Goal: Task Accomplishment & Management: Complete application form

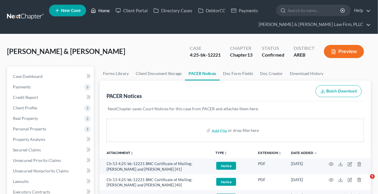
click at [113, 6] on link "Home" at bounding box center [100, 10] width 25 height 11
click at [107, 11] on link "Home" at bounding box center [100, 10] width 25 height 11
click at [167, 47] on div "[PERSON_NAME] & [PERSON_NAME] Upgraded Case 4:25-bk-12221 Chapter Chapter 13 St…" at bounding box center [189, 53] width 364 height 25
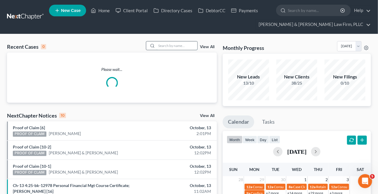
click at [167, 46] on input "search" at bounding box center [177, 45] width 41 height 8
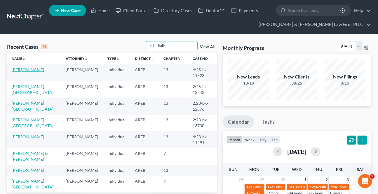
type input "halle"
click at [19, 69] on link "[PERSON_NAME]" at bounding box center [28, 69] width 32 height 5
select select "2"
select select "6"
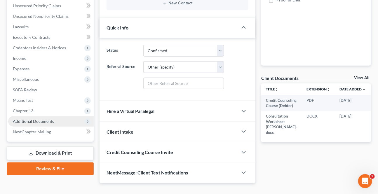
scroll to position [159, 0]
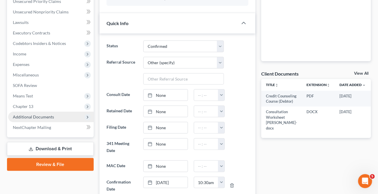
click at [34, 119] on span "Additional Documents" at bounding box center [51, 117] width 86 height 11
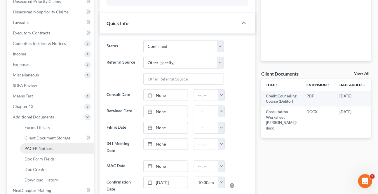
click at [48, 150] on span "PACER Notices" at bounding box center [39, 148] width 28 height 5
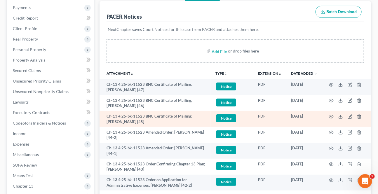
scroll to position [106, 0]
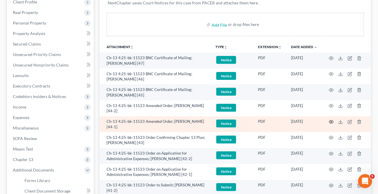
click at [330, 120] on icon "button" at bounding box center [331, 122] width 5 height 5
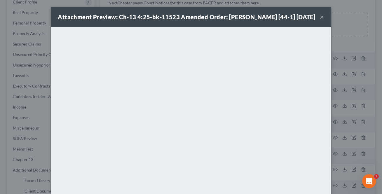
click at [321, 16] on button "×" at bounding box center [323, 16] width 4 height 7
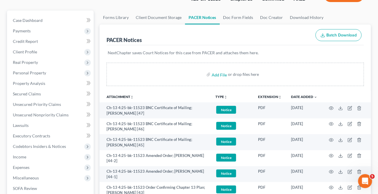
scroll to position [0, 0]
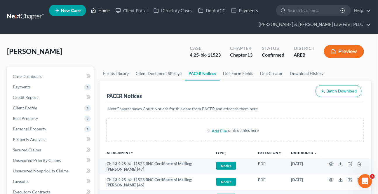
click at [108, 11] on link "Home" at bounding box center [100, 10] width 25 height 11
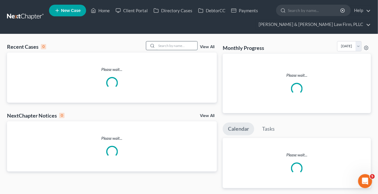
click at [195, 46] on input "search" at bounding box center [177, 45] width 41 height 8
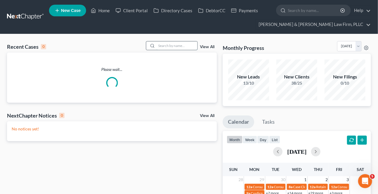
drag, startPoint x: 182, startPoint y: 48, endPoint x: 187, endPoint y: 52, distance: 6.4
click at [182, 47] on input "search" at bounding box center [177, 45] width 41 height 8
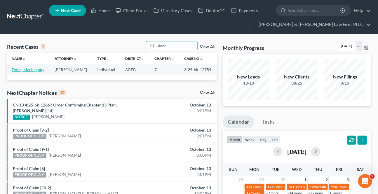
type input "done"
click at [20, 70] on link "Done, Maehagony" at bounding box center [28, 69] width 33 height 5
select select "6"
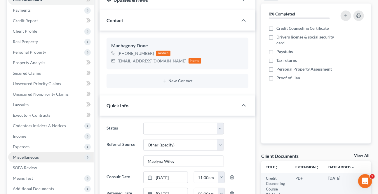
scroll to position [106, 0]
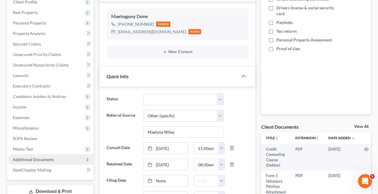
click at [31, 160] on span "Additional Documents" at bounding box center [33, 159] width 41 height 5
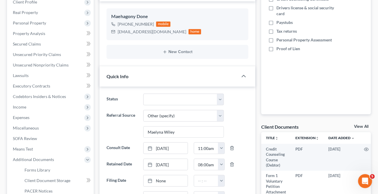
scroll to position [133, 0]
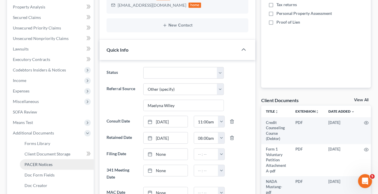
click at [44, 166] on span "PACER Notices" at bounding box center [39, 164] width 28 height 5
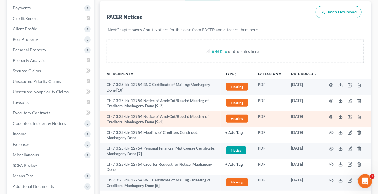
scroll to position [106, 0]
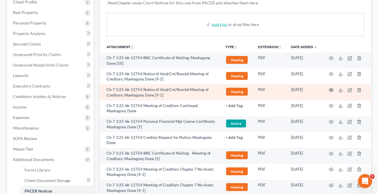
click at [332, 89] on icon "button" at bounding box center [331, 90] width 5 height 5
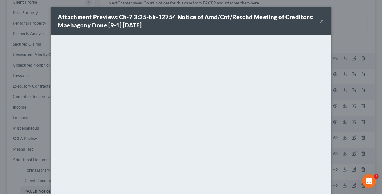
click at [321, 22] on button "×" at bounding box center [323, 21] width 4 height 7
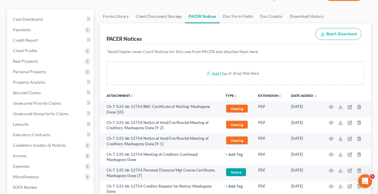
scroll to position [0, 0]
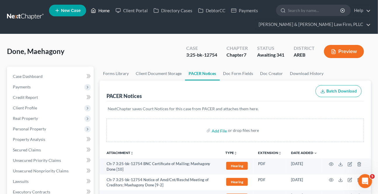
drag, startPoint x: 102, startPoint y: 6, endPoint x: 245, endPoint y: 48, distance: 149.0
click at [102, 7] on link "Home" at bounding box center [100, 10] width 25 height 11
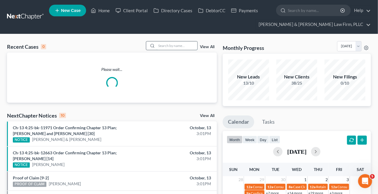
click at [170, 47] on input "search" at bounding box center [177, 45] width 41 height 8
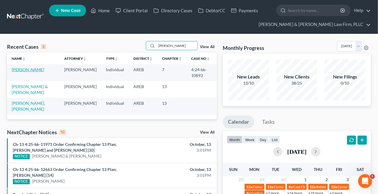
type input "[PERSON_NAME]"
click at [28, 69] on link "[PERSON_NAME]" at bounding box center [28, 69] width 32 height 5
select select "4"
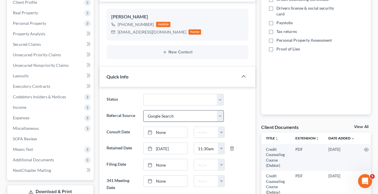
scroll to position [106, 0]
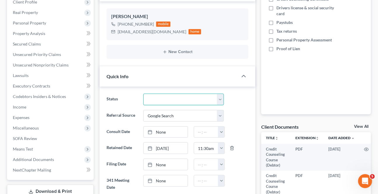
click at [169, 99] on select "Awaiting 341 Chapter 7 - Attended Meeting Confirmed Discharged Dismissed New Co…" at bounding box center [183, 100] width 80 height 12
click at [168, 99] on select "Awaiting 341 Chapter 7 - Attended Meeting Confirmed Discharged Dismissed New Co…" at bounding box center [183, 100] width 80 height 12
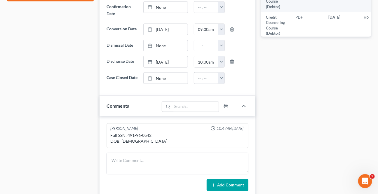
click at [156, 77] on div at bounding box center [152, 78] width 8 height 5
click at [220, 79] on button "button" at bounding box center [221, 78] width 6 height 11
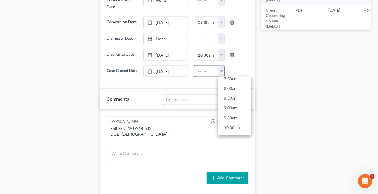
scroll to position [212, 0]
click at [231, 104] on link "12:00pm" at bounding box center [235, 107] width 33 height 10
type input "12:00pm"
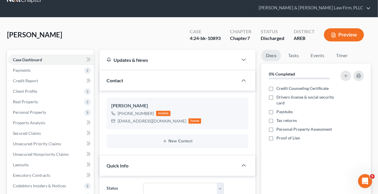
scroll to position [0, 0]
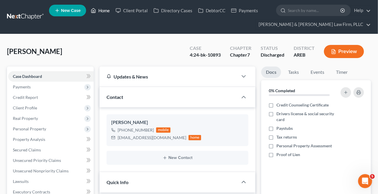
click at [94, 10] on icon at bounding box center [93, 10] width 5 height 7
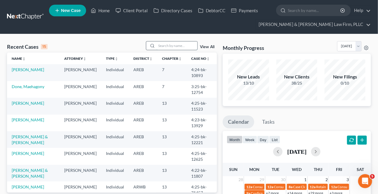
click at [161, 42] on input "search" at bounding box center [177, 45] width 41 height 8
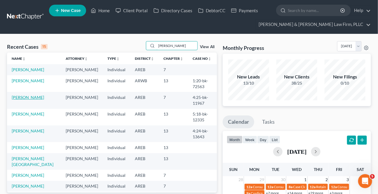
type input "[PERSON_NAME]"
click at [27, 97] on link "[PERSON_NAME]" at bounding box center [28, 97] width 32 height 5
select select "3"
select select "6"
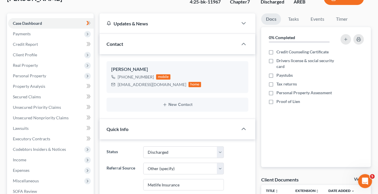
scroll to position [159, 0]
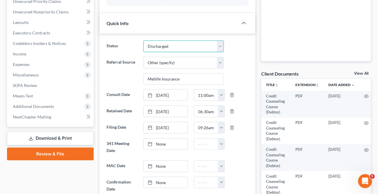
drag, startPoint x: 179, startPoint y: 40, endPoint x: 169, endPoint y: 122, distance: 82.9
click at [179, 41] on select "Awaiting 341 Chapter 7 - Attended Meeting Confirmed Discharged Dismissed New Co…" at bounding box center [183, 47] width 80 height 12
click at [177, 41] on select "Awaiting 341 Chapter 7 - Attended Meeting Confirmed Discharged Dismissed New Co…" at bounding box center [183, 47] width 80 height 12
click at [158, 116] on ng-include "Status Awaiting 341 Chapter 7 - Attended Meeting Confirmed Discharged Dismissed…" at bounding box center [178, 150] width 142 height 219
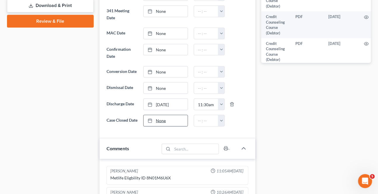
click at [169, 122] on link "None" at bounding box center [166, 120] width 44 height 11
type input "[DATE]"
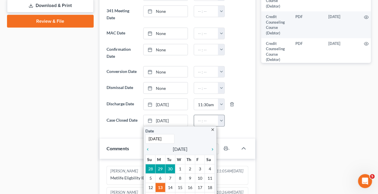
click at [222, 119] on button "button" at bounding box center [221, 120] width 6 height 11
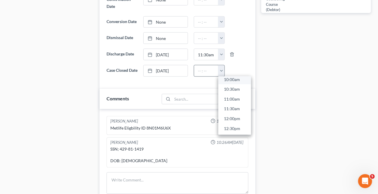
scroll to position [212, 0]
drag, startPoint x: 231, startPoint y: 114, endPoint x: 279, endPoint y: 115, distance: 48.5
click at [231, 114] on link "12:30pm" at bounding box center [235, 117] width 33 height 10
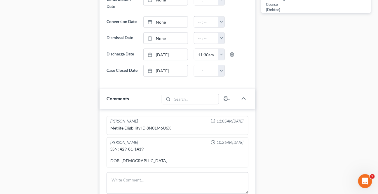
type input "12:30pm"
drag, startPoint x: 279, startPoint y: 114, endPoint x: 261, endPoint y: 102, distance: 21.3
click at [279, 114] on div "Docs Tasks Events Timer 0% Completed Nothing here yet! Credit Counseling Certif…" at bounding box center [317, 12] width 116 height 576
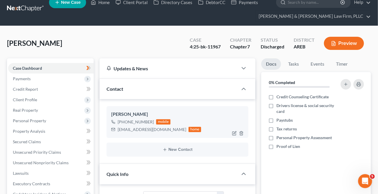
scroll to position [0, 0]
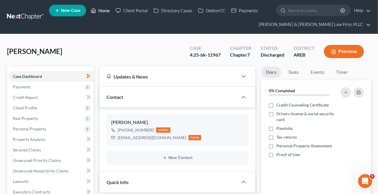
drag, startPoint x: 105, startPoint y: 8, endPoint x: 7, endPoint y: 53, distance: 107.6
click at [105, 8] on link "Home" at bounding box center [100, 10] width 25 height 11
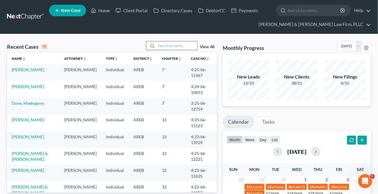
click at [159, 45] on input "search" at bounding box center [177, 45] width 41 height 8
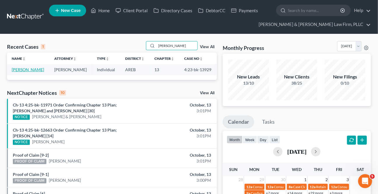
type input "[PERSON_NAME]"
click at [35, 70] on link "[PERSON_NAME]" at bounding box center [28, 69] width 32 height 5
select select "1"
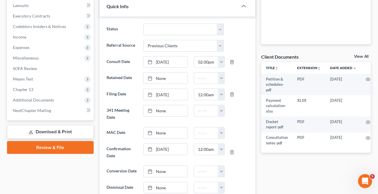
scroll to position [186, 0]
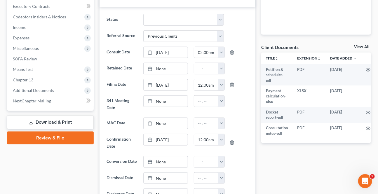
click at [46, 124] on link "Download & Print" at bounding box center [50, 123] width 87 height 14
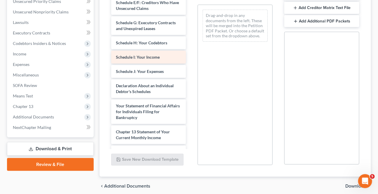
scroll to position [133, 0]
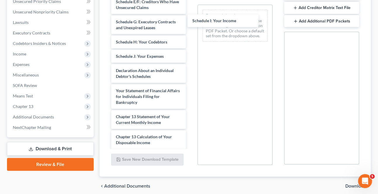
drag, startPoint x: 148, startPoint y: 49, endPoint x: 211, endPoint y: 26, distance: 67.2
click at [191, 20] on div "Schedule I: Your Income Petition & schedules-pdf Docket report-pdf Consultation…" at bounding box center [149, 40] width 84 height 367
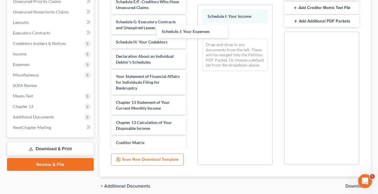
drag, startPoint x: 160, startPoint y: 54, endPoint x: 295, endPoint y: 56, distance: 134.4
click at [191, 32] on div "Schedule J: Your Expenses Petition & schedules-pdf Docket report-pdf Consultati…" at bounding box center [149, 33] width 84 height 352
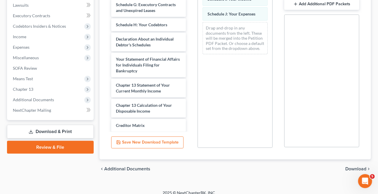
drag, startPoint x: 347, startPoint y: 161, endPoint x: 343, endPoint y: 158, distance: 4.9
click at [347, 167] on span "Download" at bounding box center [356, 169] width 21 height 5
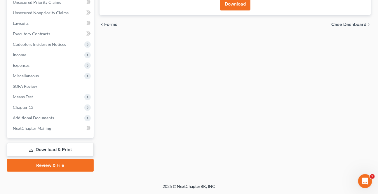
scroll to position [158, 0]
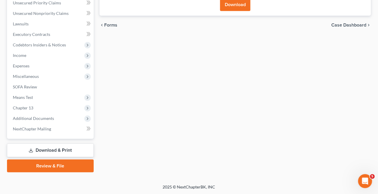
click at [233, 7] on button "Download" at bounding box center [235, 4] width 30 height 13
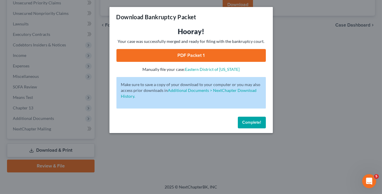
click at [154, 55] on link "PDF Packet 1" at bounding box center [192, 55] width 150 height 13
click at [255, 119] on button "Complete!" at bounding box center [252, 123] width 28 height 12
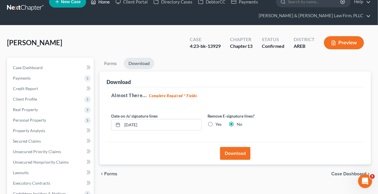
scroll to position [0, 0]
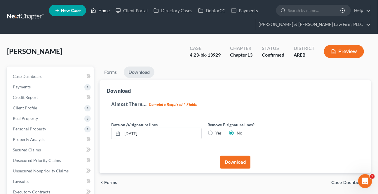
click at [93, 6] on link "Home" at bounding box center [100, 10] width 25 height 11
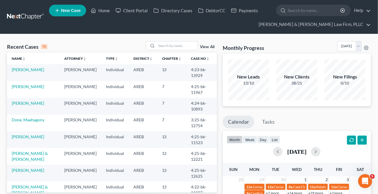
click at [162, 46] on input "search" at bounding box center [177, 45] width 41 height 8
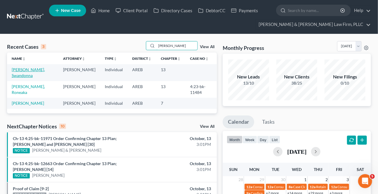
type input "[PERSON_NAME]"
drag, startPoint x: 25, startPoint y: 69, endPoint x: 10, endPoint y: 86, distance: 23.0
click at [25, 69] on link "[PERSON_NAME], Swandonna" at bounding box center [28, 72] width 33 height 11
select select "2"
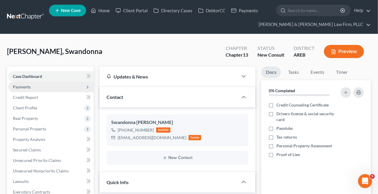
click at [33, 86] on span "Payments" at bounding box center [51, 87] width 86 height 11
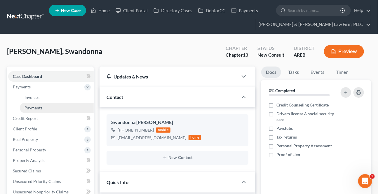
click at [33, 107] on span "Payments" at bounding box center [34, 107] width 18 height 5
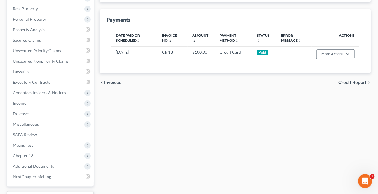
scroll to position [133, 0]
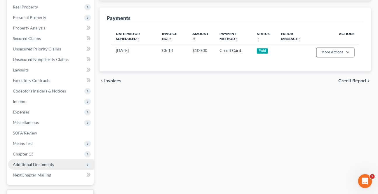
click at [33, 162] on span "Additional Documents" at bounding box center [33, 164] width 41 height 5
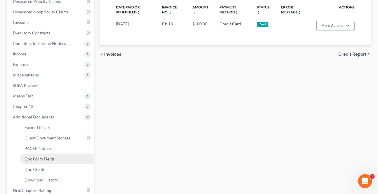
scroll to position [165, 0]
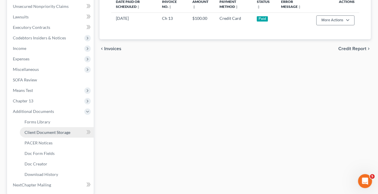
click at [43, 131] on span "Client Document Storage" at bounding box center [48, 132] width 46 height 5
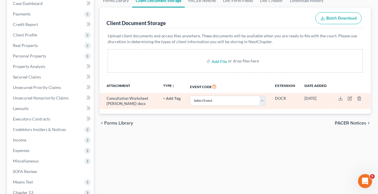
scroll to position [79, 0]
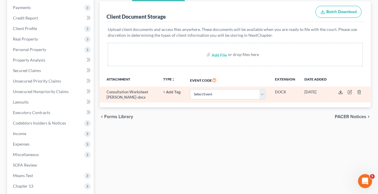
click at [342, 92] on icon at bounding box center [341, 92] width 5 height 5
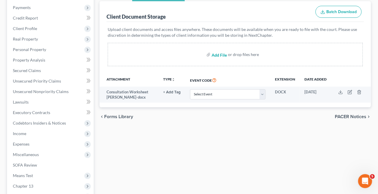
click at [221, 54] on input "file" at bounding box center [219, 54] width 14 height 11
type input "C:\fakepath\Form 1 Voluntary Petition Attachment A.pdf"
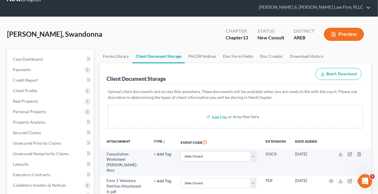
scroll to position [26, 0]
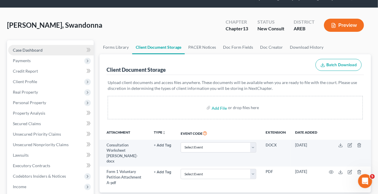
click at [47, 47] on link "Case Dashboard" at bounding box center [51, 50] width 86 height 11
select select "2"
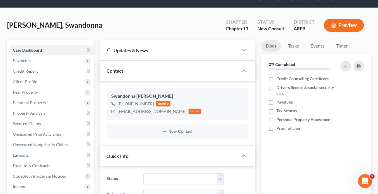
scroll to position [79, 0]
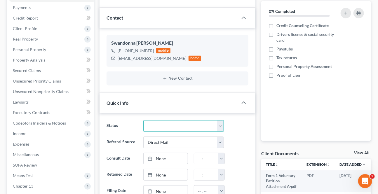
click at [157, 124] on select "Awaiting 341 Chapter 7 - Attended Meeting Confirmed Discharged Dismissed New Co…" at bounding box center [183, 126] width 80 height 12
select select "8"
click at [143, 120] on select "Awaiting 341 Chapter 7 - Attended Meeting Confirmed Discharged Dismissed New Co…" at bounding box center [183, 126] width 80 height 12
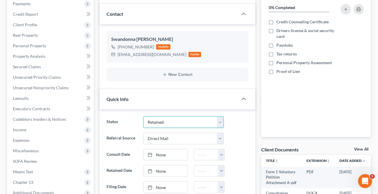
scroll to position [0, 0]
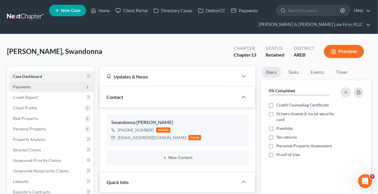
click at [29, 88] on span "Payments" at bounding box center [22, 86] width 18 height 5
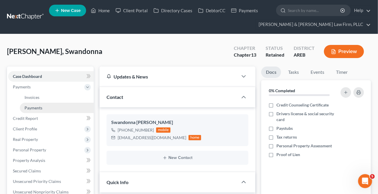
click at [36, 110] on span "Payments" at bounding box center [34, 107] width 18 height 5
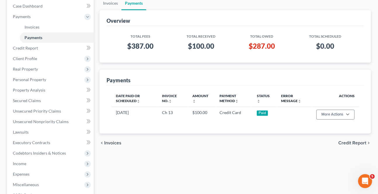
scroll to position [53, 0]
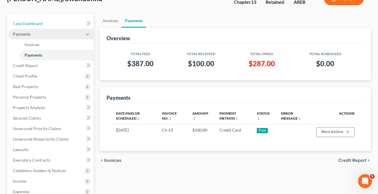
drag, startPoint x: 50, startPoint y: 19, endPoint x: 64, endPoint y: 32, distance: 18.6
click at [50, 20] on link "Case Dashboard" at bounding box center [51, 23] width 86 height 11
select select "2"
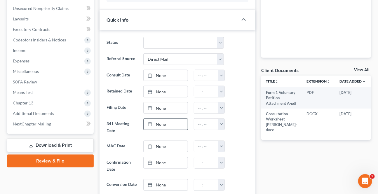
scroll to position [159, 0]
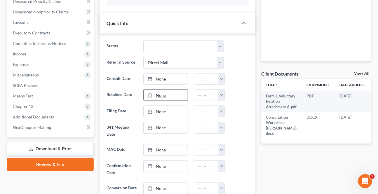
click at [159, 94] on link "None" at bounding box center [166, 95] width 44 height 11
drag, startPoint x: 197, startPoint y: 152, endPoint x: 202, endPoint y: 142, distance: 11.1
click at [222, 93] on button "button" at bounding box center [221, 95] width 6 height 11
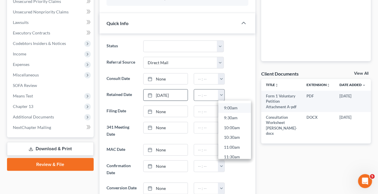
scroll to position [212, 0]
click at [229, 121] on link "11:30am" at bounding box center [235, 122] width 33 height 10
type input "11:30am"
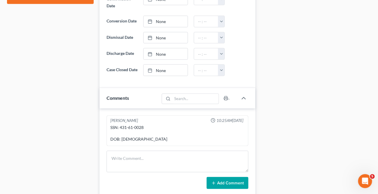
scroll to position [345, 0]
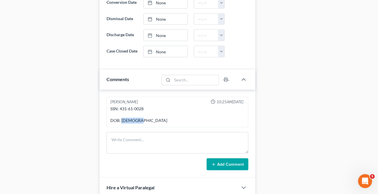
drag, startPoint x: 138, startPoint y: 124, endPoint x: 121, endPoint y: 129, distance: 17.2
click at [121, 125] on div "SSN: 431-61-0028 DOB: [DEMOGRAPHIC_DATA]" at bounding box center [177, 115] width 137 height 20
copy div "[DATE]"
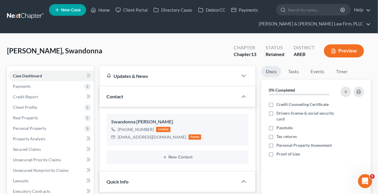
scroll to position [0, 0]
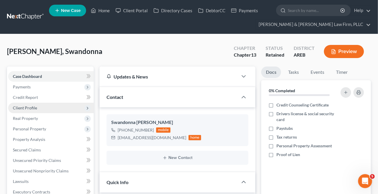
click at [24, 105] on span "Client Profile" at bounding box center [25, 107] width 24 height 5
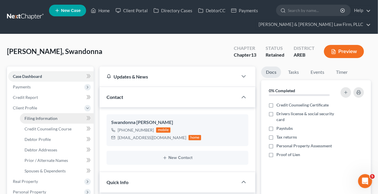
click at [32, 115] on link "Filing Information" at bounding box center [57, 118] width 74 height 11
select select "1"
select select "0"
select select "3"
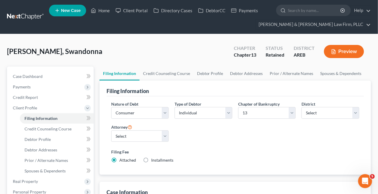
click at [151, 162] on label "Installments Installments" at bounding box center [162, 160] width 22 height 6
click at [154, 161] on input "Installments Installments" at bounding box center [156, 159] width 4 height 4
radio input "true"
radio input "false"
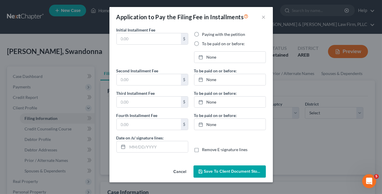
click at [146, 163] on div "Cancel Save to Client Document Storage" at bounding box center [192, 172] width 164 height 19
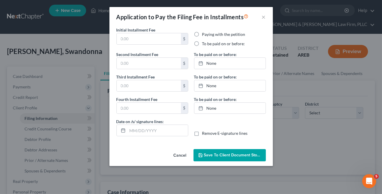
type input "0.00"
radio input "true"
type input "0.00"
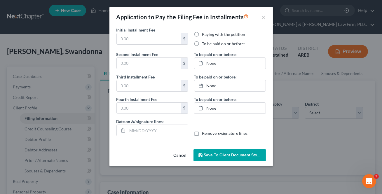
type input "[DATE]"
click at [251, 152] on button "Save to Client Document Storage" at bounding box center [230, 155] width 72 height 12
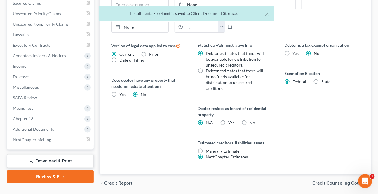
scroll to position [230, 0]
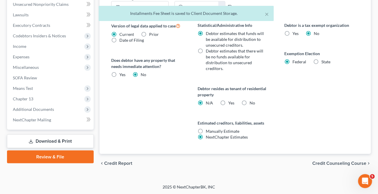
drag, startPoint x: 320, startPoint y: 166, endPoint x: 315, endPoint y: 165, distance: 4.4
click at [319, 165] on div "chevron_left Credit Report Credit Counseling Course chevron_right" at bounding box center [236, 163] width 272 height 19
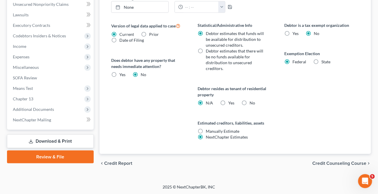
click at [330, 161] on span "Credit Counseling Course" at bounding box center [340, 163] width 54 height 5
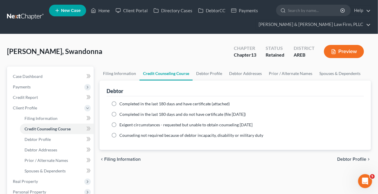
click at [340, 161] on span "Debtor Profile" at bounding box center [351, 159] width 29 height 5
select select "0"
select select "2"
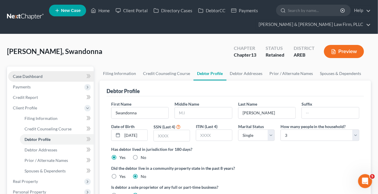
click at [65, 75] on link "Case Dashboard" at bounding box center [51, 76] width 86 height 11
select select "2"
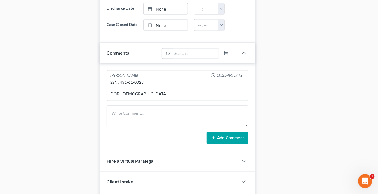
scroll to position [398, 0]
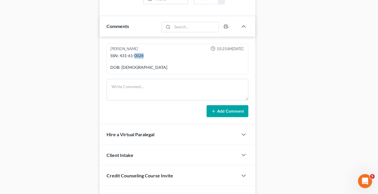
drag, startPoint x: 146, startPoint y: 60, endPoint x: 134, endPoint y: 61, distance: 11.7
click at [134, 61] on div "SSN: 431-61-0028 DOB: [DEMOGRAPHIC_DATA]" at bounding box center [177, 62] width 134 height 18
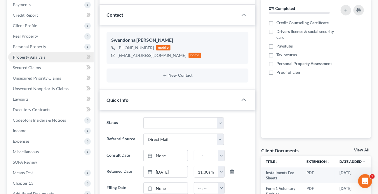
scroll to position [79, 0]
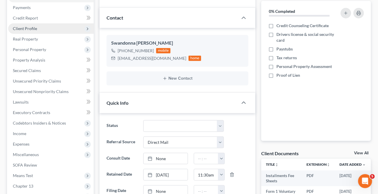
click at [28, 26] on span "Client Profile" at bounding box center [25, 28] width 24 height 5
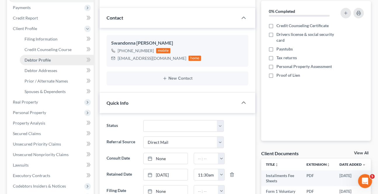
click at [37, 60] on span "Debtor Profile" at bounding box center [38, 60] width 26 height 5
select select "0"
select select "2"
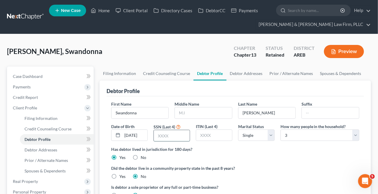
click at [160, 134] on input "text" at bounding box center [172, 135] width 36 height 11
type input "0028"
click at [285, 143] on div "First Name [PERSON_NAME] Middle Name Last Name [PERSON_NAME] Date of Birth [DEM…" at bounding box center [235, 123] width 254 height 45
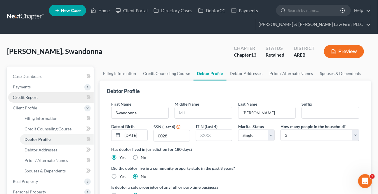
drag, startPoint x: 20, startPoint y: 95, endPoint x: 24, endPoint y: 99, distance: 6.2
click at [20, 95] on span "Credit Report" at bounding box center [25, 97] width 25 height 5
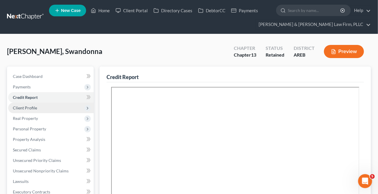
click at [32, 105] on span "Client Profile" at bounding box center [51, 108] width 86 height 11
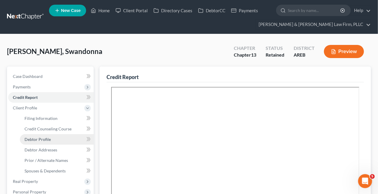
click at [42, 137] on span "Debtor Profile" at bounding box center [38, 139] width 26 height 5
select select "0"
select select "2"
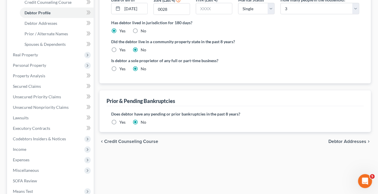
scroll to position [133, 0]
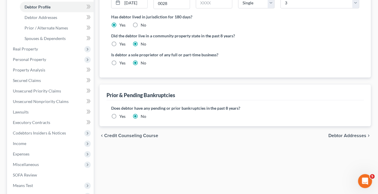
click at [333, 134] on span "Debtor Addresses" at bounding box center [348, 136] width 38 height 5
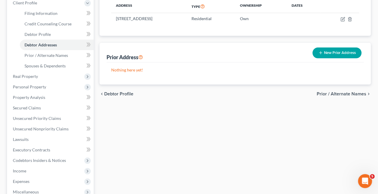
scroll to position [106, 0]
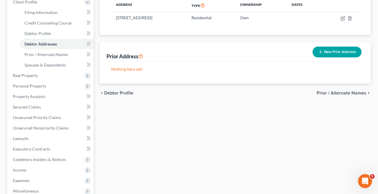
click at [320, 91] on span "Prior / Alternate Names" at bounding box center [342, 93] width 50 height 5
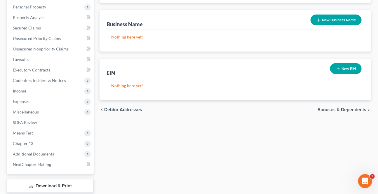
scroll to position [221, 0]
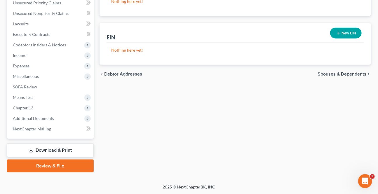
click at [323, 73] on span "Spouses & Dependents" at bounding box center [342, 74] width 49 height 5
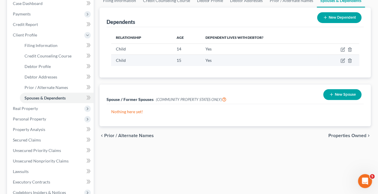
scroll to position [79, 0]
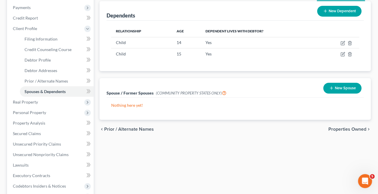
click at [341, 125] on div "chevron_left Prior / Alternate Names Properties Owned chevron_right" at bounding box center [236, 129] width 272 height 19
click at [337, 128] on span "Properties Owned" at bounding box center [348, 129] width 38 height 5
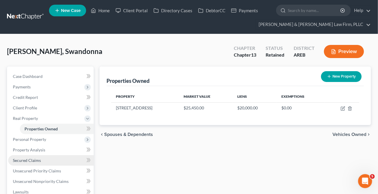
click at [37, 160] on span "Secured Claims" at bounding box center [27, 160] width 28 height 5
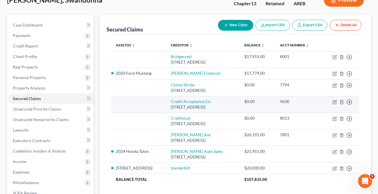
scroll to position [53, 0]
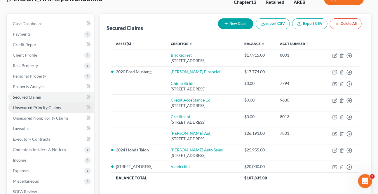
click at [33, 106] on span "Unsecured Priority Claims" at bounding box center [37, 107] width 48 height 5
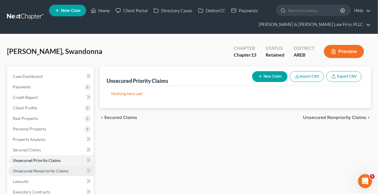
click at [26, 167] on link "Unsecured Nonpriority Claims" at bounding box center [51, 171] width 86 height 11
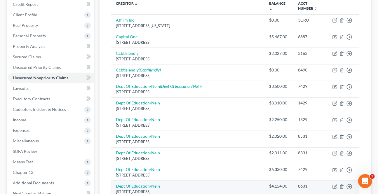
scroll to position [79, 0]
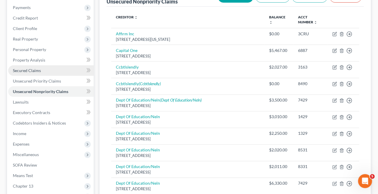
click at [61, 71] on link "Secured Claims" at bounding box center [51, 70] width 86 height 11
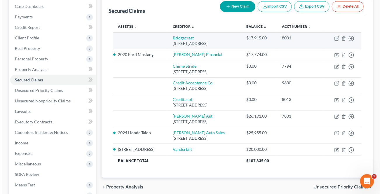
scroll to position [79, 0]
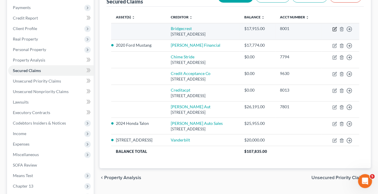
click at [336, 29] on icon "button" at bounding box center [335, 29] width 5 height 5
select select "3"
select select "0"
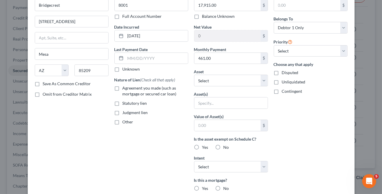
scroll to position [146, 0]
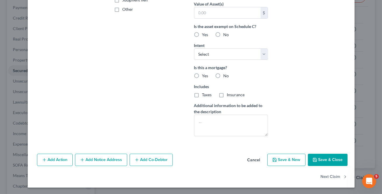
click at [258, 163] on button "Cancel" at bounding box center [254, 161] width 22 height 12
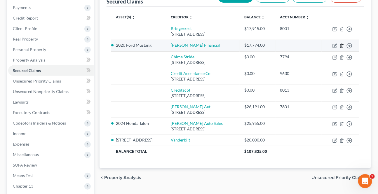
click at [343, 45] on icon "button" at bounding box center [342, 46] width 5 height 5
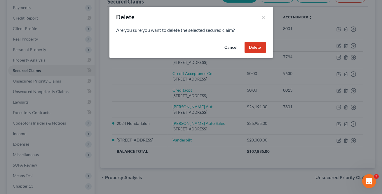
click at [255, 44] on button "Delete" at bounding box center [255, 48] width 21 height 12
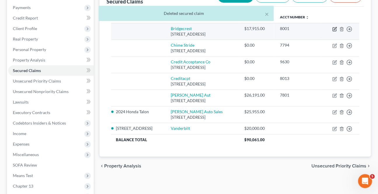
click at [334, 27] on icon "button" at bounding box center [335, 29] width 5 height 5
select select "3"
select select "0"
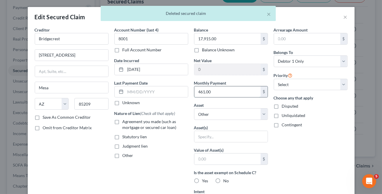
click at [221, 93] on input "461.00" at bounding box center [228, 91] width 66 height 11
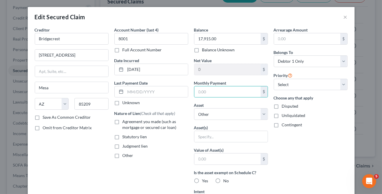
click at [123, 122] on label "Agreement you made (such as mortgage or secured car loan)" at bounding box center [156, 125] width 66 height 12
click at [125, 122] on input "Agreement you made (such as mortgage or secured car loan)" at bounding box center [127, 121] width 4 height 4
checkbox input "true"
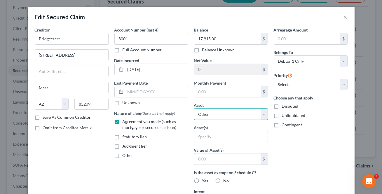
click at [234, 113] on select "Select Other Multiple Assets Clothing - Clothing - $1000.0 Checking account - […" at bounding box center [231, 114] width 74 height 12
select select "4"
click at [194, 108] on select "Select Other Multiple Assets Clothing - Clothing - $1000.0 Checking account - […" at bounding box center [231, 114] width 74 height 12
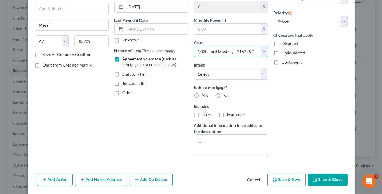
scroll to position [79, 0]
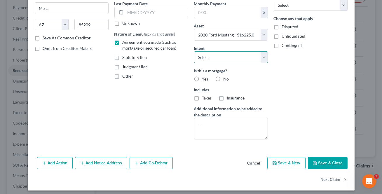
click at [240, 61] on select "Select Surrender Redeem Reaffirm Avoid Other" at bounding box center [231, 57] width 74 height 12
select select "2"
click at [194, 51] on select "Select Surrender Redeem Reaffirm Avoid Other" at bounding box center [231, 57] width 74 height 12
click at [224, 78] on label "No" at bounding box center [227, 79] width 6 height 6
click at [226, 78] on input "No" at bounding box center [228, 78] width 4 height 4
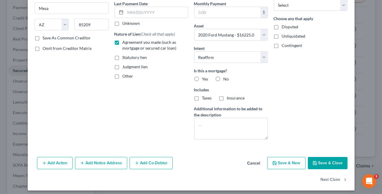
radio input "true"
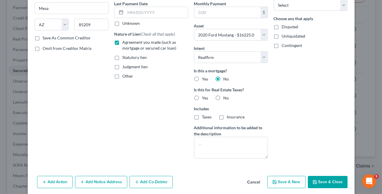
click at [224, 98] on label "No" at bounding box center [227, 98] width 6 height 6
click at [226, 98] on input "No" at bounding box center [228, 97] width 4 height 4
radio input "true"
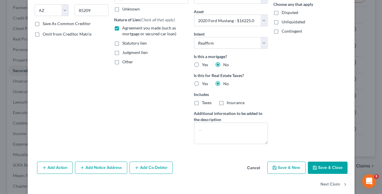
scroll to position [102, 0]
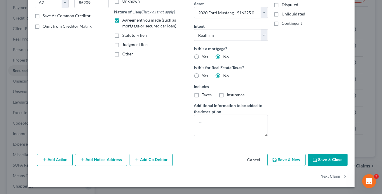
click at [320, 161] on button "Save & Close" at bounding box center [328, 160] width 40 height 12
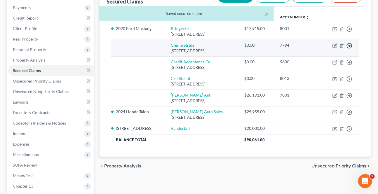
click at [350, 45] on icon "button" at bounding box center [350, 46] width 6 height 6
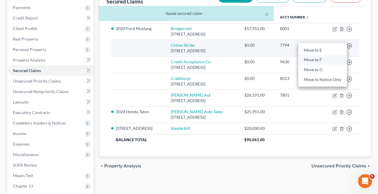
click at [320, 61] on link "Move to F" at bounding box center [323, 60] width 49 height 10
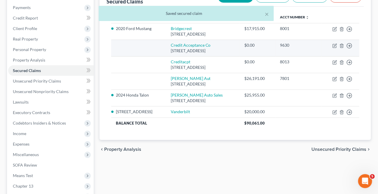
click at [346, 44] on td "Move to E Move to F Move to G Move to Notice Only" at bounding box center [341, 48] width 38 height 17
click at [350, 46] on polyline "button" at bounding box center [350, 46] width 1 height 2
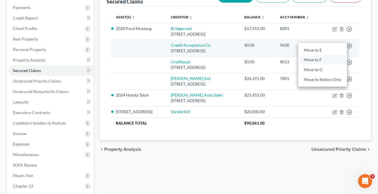
click at [323, 60] on link "Move to F" at bounding box center [323, 60] width 49 height 10
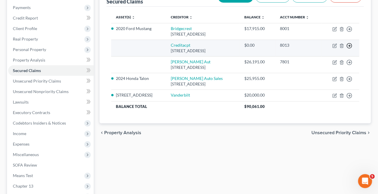
click at [351, 45] on icon "button" at bounding box center [350, 46] width 6 height 6
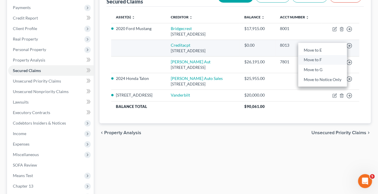
click at [334, 59] on link "Move to F" at bounding box center [323, 60] width 49 height 10
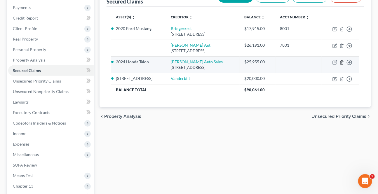
click at [341, 62] on icon "button" at bounding box center [342, 62] width 3 height 4
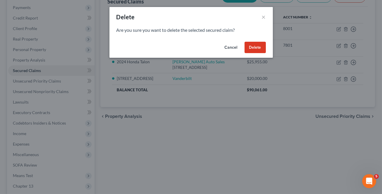
click at [254, 44] on button "Delete" at bounding box center [255, 48] width 21 height 12
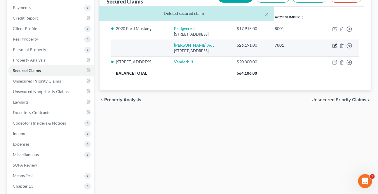
click at [335, 44] on icon "button" at bounding box center [335, 46] width 5 height 5
select select "2"
select select "0"
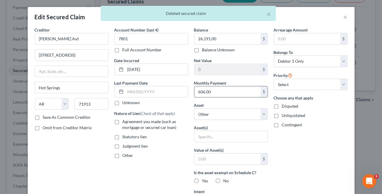
click at [226, 94] on input "606.00" at bounding box center [228, 91] width 66 height 11
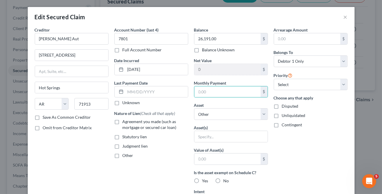
click at [123, 123] on label "Agreement you made (such as mortgage or secured car loan)" at bounding box center [156, 125] width 66 height 12
click at [125, 123] on input "Agreement you made (such as mortgage or secured car loan)" at bounding box center [127, 121] width 4 height 4
checkbox input "true"
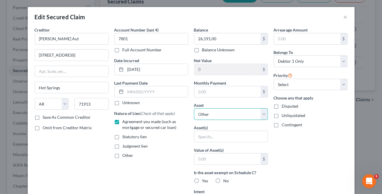
click at [247, 113] on select "Select Other Multiple Assets Clothing - Clothing - $1000.0 Checking account - […" at bounding box center [231, 114] width 74 height 12
select select "6"
click at [194, 108] on select "Select Other Multiple Assets Clothing - Clothing - $1000.0 Checking account - […" at bounding box center [231, 114] width 74 height 12
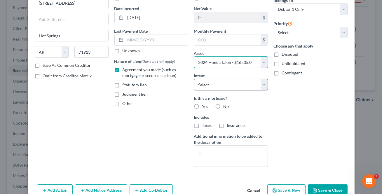
scroll to position [53, 0]
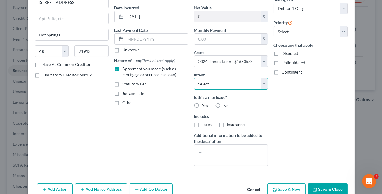
click at [243, 83] on select "Select Surrender Redeem Reaffirm Avoid Other" at bounding box center [231, 84] width 74 height 12
select select "2"
click at [194, 78] on select "Select Surrender Redeem Reaffirm Avoid Other" at bounding box center [231, 84] width 74 height 12
click at [224, 105] on label "No" at bounding box center [227, 106] width 6 height 6
click at [226, 105] on input "No" at bounding box center [228, 105] width 4 height 4
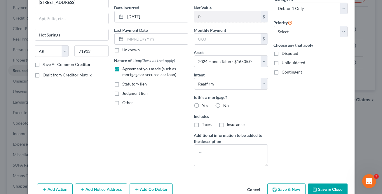
radio input "true"
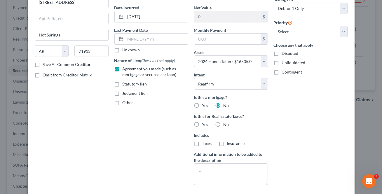
click at [224, 122] on label "No" at bounding box center [227, 125] width 6 height 6
click at [226, 122] on input "No" at bounding box center [228, 124] width 4 height 4
radio input "true"
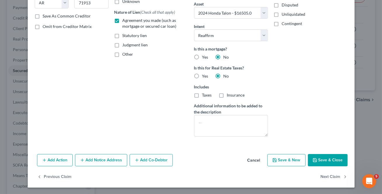
scroll to position [102, 0]
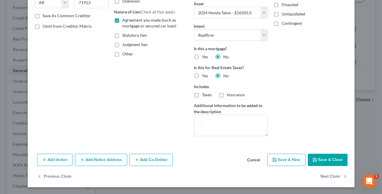
drag, startPoint x: 336, startPoint y: 161, endPoint x: 332, endPoint y: 159, distance: 4.3
click at [335, 160] on button "Save & Close" at bounding box center [328, 160] width 40 height 12
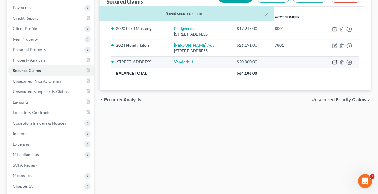
click at [333, 61] on icon "button" at bounding box center [335, 63] width 4 height 4
select select "7"
select select "0"
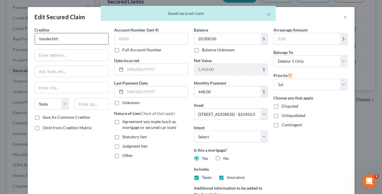
drag, startPoint x: 79, startPoint y: 32, endPoint x: 75, endPoint y: 37, distance: 6.2
click at [75, 37] on div "Creditor * Vanderbilt" at bounding box center [72, 36] width 74 height 18
click at [75, 37] on input "Vanderbilt" at bounding box center [72, 39] width 74 height 12
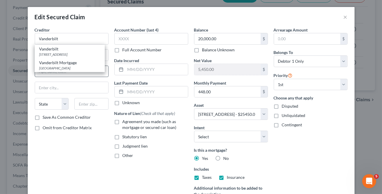
drag, startPoint x: 60, startPoint y: 67, endPoint x: 62, endPoint y: 70, distance: 3.9
click at [60, 66] on div "[GEOGRAPHIC_DATA]" at bounding box center [69, 68] width 61 height 5
type input "Vanderbilt Mortgage"
type input "Po Box 15170"
type input "[GEOGRAPHIC_DATA]"
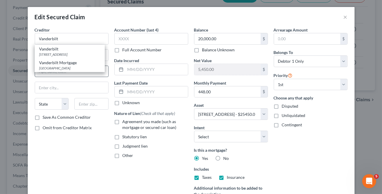
select select "44"
type input "37901"
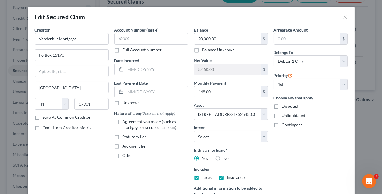
click at [123, 120] on label "Agreement you made (such as mortgage or secured car loan)" at bounding box center [156, 125] width 66 height 12
click at [125, 120] on input "Agreement you made (such as mortgage or secured car loan)" at bounding box center [127, 121] width 4 height 4
checkbox input "true"
drag, startPoint x: 233, startPoint y: 136, endPoint x: 228, endPoint y: 141, distance: 7.0
click at [233, 136] on select "Select Surrender Redeem Reaffirm Avoid Other" at bounding box center [231, 137] width 74 height 12
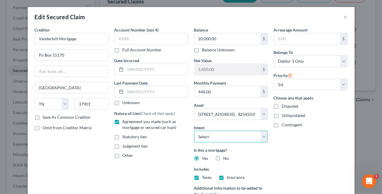
select select "2"
click at [194, 131] on select "Select Surrender Redeem Reaffirm Avoid Other" at bounding box center [231, 137] width 74 height 12
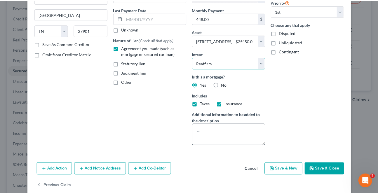
scroll to position [79, 0]
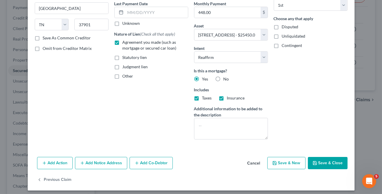
click at [323, 164] on button "Save & Close" at bounding box center [328, 163] width 40 height 12
select select
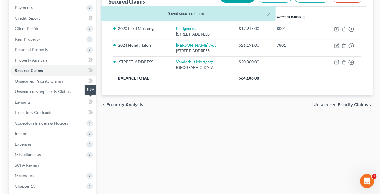
scroll to position [0, 0]
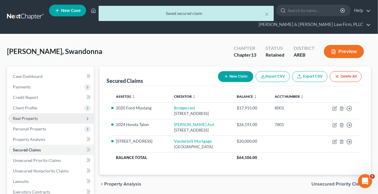
click at [20, 116] on span "Real Property" at bounding box center [25, 118] width 25 height 5
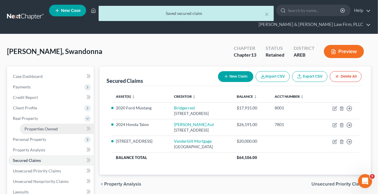
click at [44, 127] on span "Properties Owned" at bounding box center [41, 129] width 33 height 5
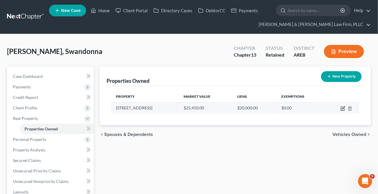
click at [342, 108] on icon "button" at bounding box center [343, 108] width 5 height 5
select select "2"
select select "0"
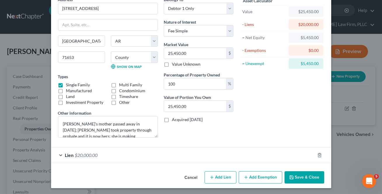
scroll to position [31, 0]
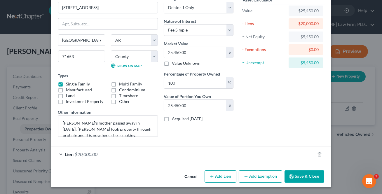
click at [252, 174] on button "Add Exemption" at bounding box center [261, 177] width 44 height 12
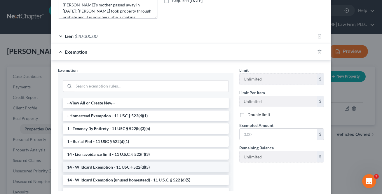
scroll to position [188, 0]
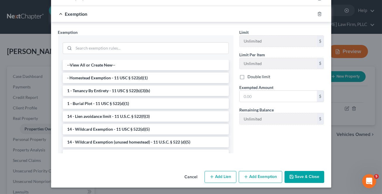
click at [96, 79] on li "- Homestead Exemption - 11 USC § 522(d)(1)" at bounding box center [146, 78] width 166 height 11
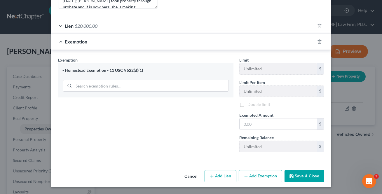
scroll to position [159, 0]
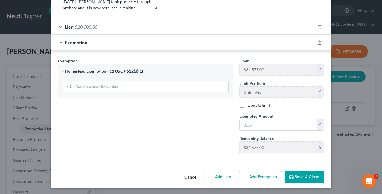
click at [257, 117] on span "Exempted Amount" at bounding box center [257, 116] width 34 height 5
click at [265, 124] on input "text" at bounding box center [278, 125] width 77 height 11
type input "5,450"
click at [304, 177] on button "Save & Close" at bounding box center [305, 177] width 40 height 12
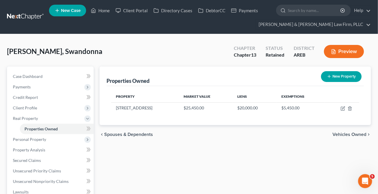
click at [344, 134] on span "Vehicles Owned" at bounding box center [350, 134] width 34 height 5
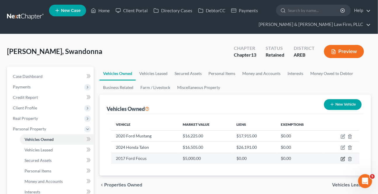
click at [345, 159] on icon "button" at bounding box center [343, 159] width 5 height 5
select select "0"
select select "9"
select select "0"
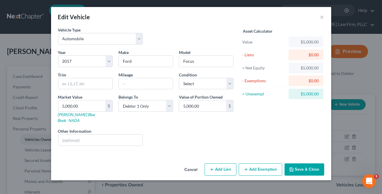
click at [259, 167] on button "Add Exemption" at bounding box center [261, 170] width 44 height 12
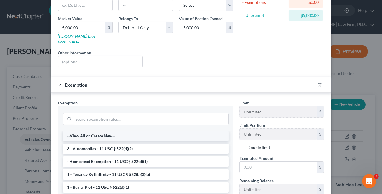
scroll to position [79, 0]
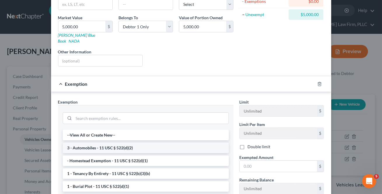
click at [115, 143] on li "3 - Automobiles - 11 USC § 522(d)(2)" at bounding box center [146, 148] width 166 height 11
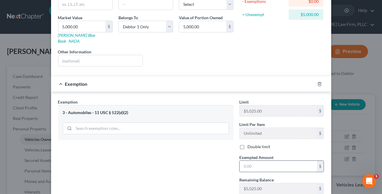
click at [258, 161] on input "text" at bounding box center [278, 166] width 77 height 11
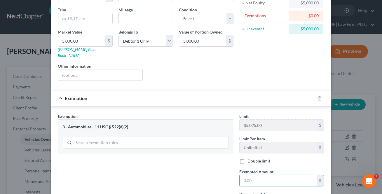
scroll to position [53, 0]
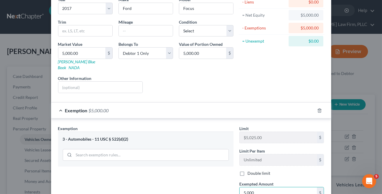
type input "5,000"
drag, startPoint x: 243, startPoint y: 86, endPoint x: 304, endPoint y: 163, distance: 98.6
click at [243, 86] on div "Asset Calculator Value $5,000.00 - Liens $0.00 = Net Equity $5,000.00 - Exempti…" at bounding box center [282, 36] width 91 height 124
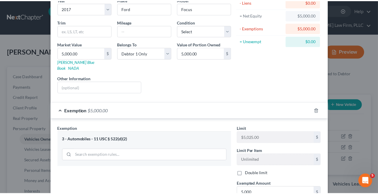
scroll to position [115, 0]
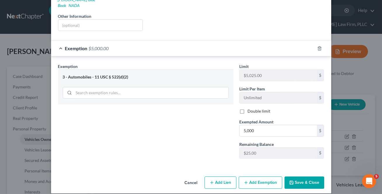
drag, startPoint x: 308, startPoint y: 173, endPoint x: 306, endPoint y: 176, distance: 4.2
click at [307, 177] on button "Save & Close" at bounding box center [305, 183] width 40 height 12
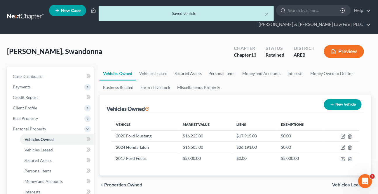
click at [336, 186] on span "Vehicles Leased" at bounding box center [349, 185] width 34 height 5
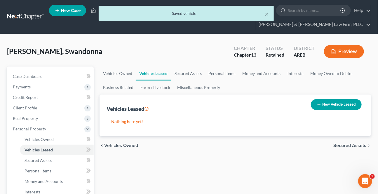
click at [354, 146] on span "Secured Assets" at bounding box center [350, 145] width 33 height 5
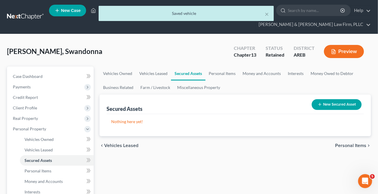
click at [354, 146] on span "Personal Items" at bounding box center [350, 145] width 31 height 5
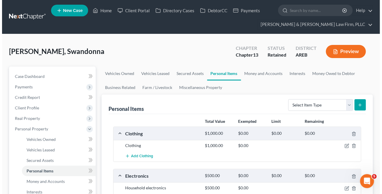
scroll to position [26, 0]
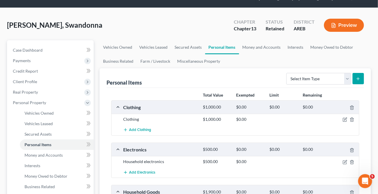
click at [344, 117] on div at bounding box center [346, 120] width 27 height 6
click at [348, 120] on icon "button" at bounding box center [345, 119] width 5 height 5
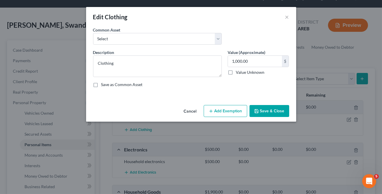
click at [224, 111] on button "Add Exemption" at bounding box center [226, 111] width 44 height 12
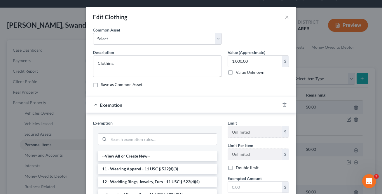
drag, startPoint x: 150, startPoint y: 169, endPoint x: 160, endPoint y: 173, distance: 10.6
click at [150, 168] on li "11 - Wearing Apparel - 11 USC § 522(d)(3)" at bounding box center [158, 169] width 120 height 11
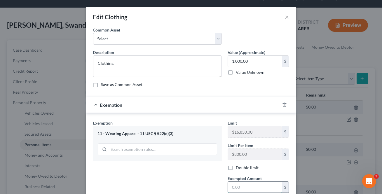
drag, startPoint x: 234, startPoint y: 186, endPoint x: 241, endPoint y: 187, distance: 7.1
click at [235, 186] on input "text" at bounding box center [255, 187] width 54 height 11
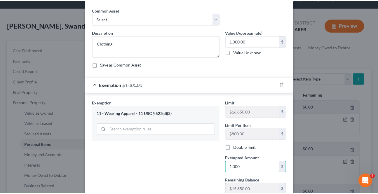
scroll to position [63, 0]
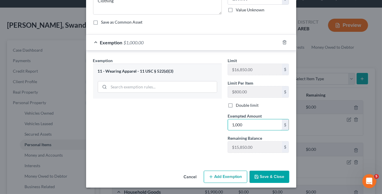
type input "1,000"
click at [260, 174] on button "Save & Close" at bounding box center [270, 177] width 40 height 12
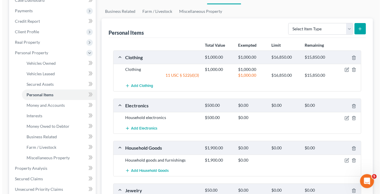
scroll to position [79, 0]
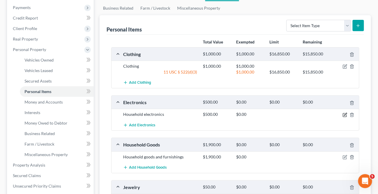
click at [344, 114] on icon "button" at bounding box center [345, 115] width 5 height 5
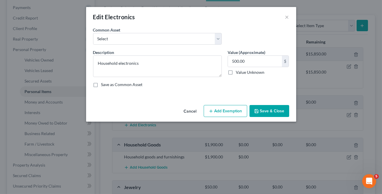
click at [240, 112] on button "Add Exemption" at bounding box center [226, 111] width 44 height 12
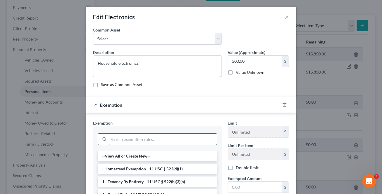
click at [125, 134] on input "search" at bounding box center [163, 139] width 108 height 11
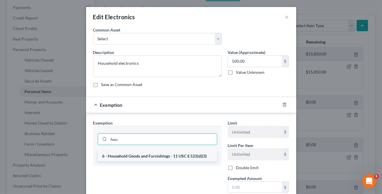
type input "hou"
click at [143, 156] on li "6 - Household Goods and Furnishings - 11 USC § 522(d)(3)" at bounding box center [158, 156] width 120 height 11
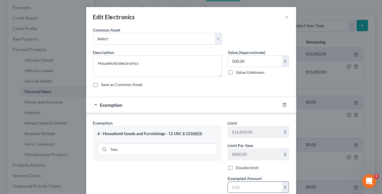
click at [246, 190] on input "text" at bounding box center [255, 187] width 54 height 11
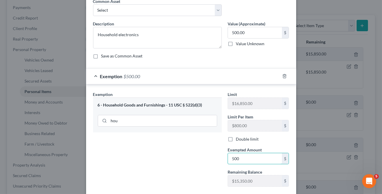
scroll to position [63, 0]
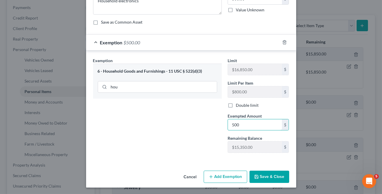
type input "500"
drag, startPoint x: 199, startPoint y: 128, endPoint x: 257, endPoint y: 184, distance: 80.4
click at [200, 128] on div "Exemption Set must be selected for CA. Exemption * 6 - Household Goods and Furn…" at bounding box center [157, 108] width 135 height 100
drag, startPoint x: 263, startPoint y: 173, endPoint x: 321, endPoint y: 163, distance: 59.3
click at [263, 173] on button "Save & Close" at bounding box center [270, 177] width 40 height 12
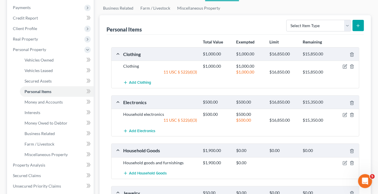
click at [342, 161] on div at bounding box center [346, 163] width 27 height 6
click at [344, 163] on icon "button" at bounding box center [345, 163] width 5 height 5
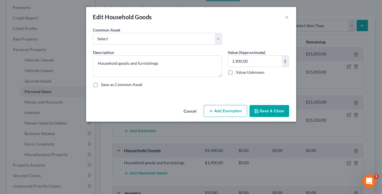
click at [229, 112] on button "Add Exemption" at bounding box center [226, 111] width 44 height 12
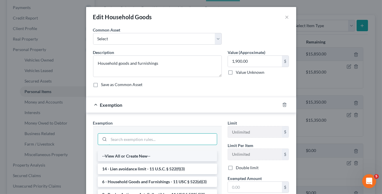
drag, startPoint x: 120, startPoint y: 144, endPoint x: 129, endPoint y: 154, distance: 13.7
click at [121, 143] on input "search" at bounding box center [163, 139] width 108 height 11
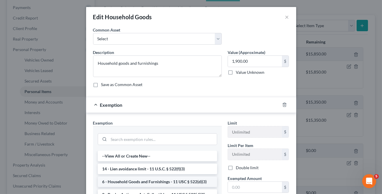
click at [134, 180] on li "6 - Household Goods and Furnishings - 11 USC § 522(d)(3)" at bounding box center [158, 182] width 120 height 11
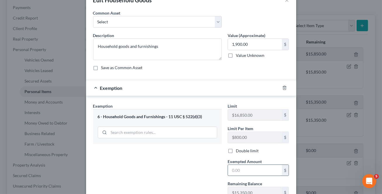
scroll to position [26, 0]
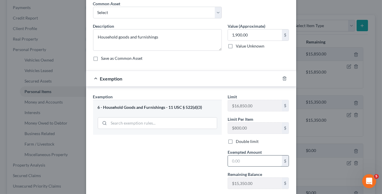
drag, startPoint x: 245, startPoint y: 160, endPoint x: 241, endPoint y: 161, distance: 3.3
click at [245, 160] on input "text" at bounding box center [255, 161] width 54 height 11
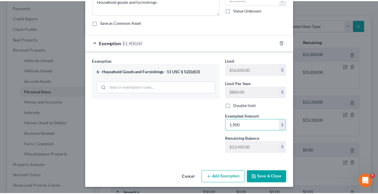
scroll to position [63, 0]
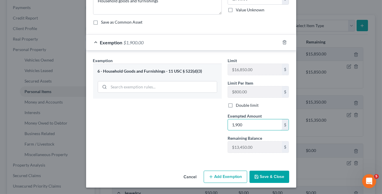
type input "1,900"
drag, startPoint x: 265, startPoint y: 180, endPoint x: 264, endPoint y: 176, distance: 4.0
click at [265, 179] on button "Save & Close" at bounding box center [270, 177] width 40 height 12
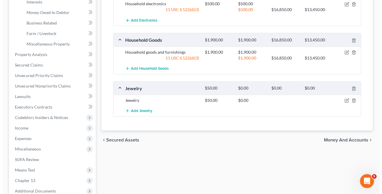
scroll to position [212, 0]
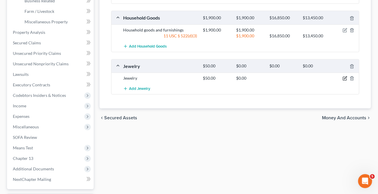
click at [345, 77] on icon "button" at bounding box center [345, 78] width 5 height 5
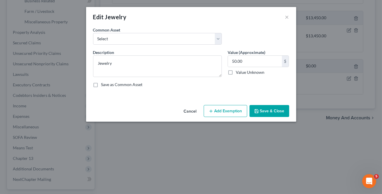
click at [222, 109] on button "Add Exemption" at bounding box center [226, 111] width 44 height 12
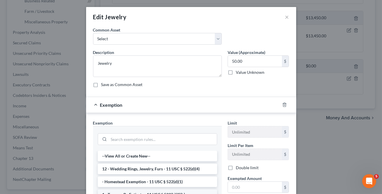
scroll to position [53, 0]
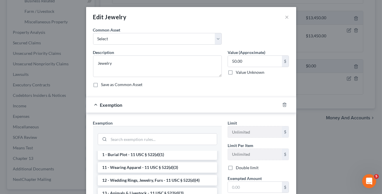
click at [128, 164] on li "11 - Wearing Apparel - 11 USC § 522(d)(3)" at bounding box center [158, 167] width 120 height 11
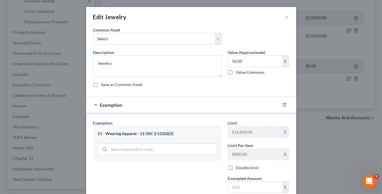
click at [193, 136] on div "11 - Wearing Apparel - 11 USC § 522(d)(3)" at bounding box center [158, 134] width 120 height 6
click at [284, 105] on icon "button" at bounding box center [285, 105] width 5 height 5
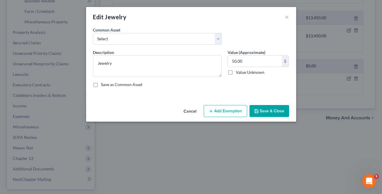
click at [229, 112] on button "Add Exemption" at bounding box center [226, 111] width 44 height 12
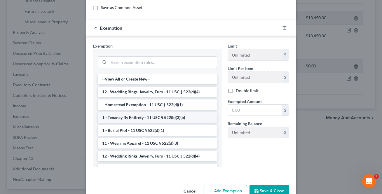
scroll to position [79, 0]
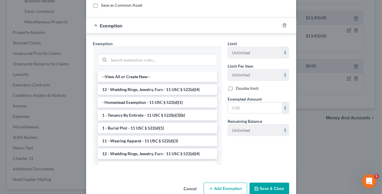
click at [127, 156] on li "12 - Wedding Rings, Jewelry, Furs - 11 USC § 522(d)(4)" at bounding box center [158, 154] width 120 height 11
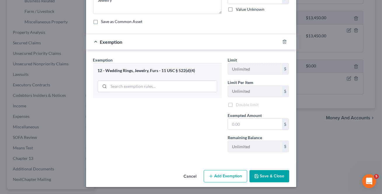
scroll to position [63, 0]
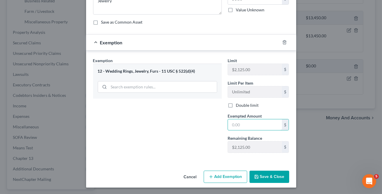
drag, startPoint x: 243, startPoint y: 123, endPoint x: 268, endPoint y: 117, distance: 25.3
click at [244, 123] on input "text" at bounding box center [255, 125] width 54 height 11
type input "50"
drag, startPoint x: 200, startPoint y: 131, endPoint x: 278, endPoint y: 181, distance: 92.4
click at [201, 131] on div "Exemption Set must be selected for CA. Exemption * 12 - Wedding Rings, Jewelry,…" at bounding box center [157, 108] width 135 height 100
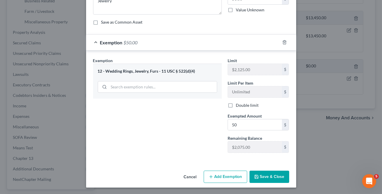
click at [278, 180] on button "Save & Close" at bounding box center [270, 177] width 40 height 12
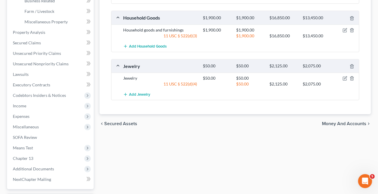
click at [333, 122] on span "Money and Accounts" at bounding box center [344, 124] width 44 height 5
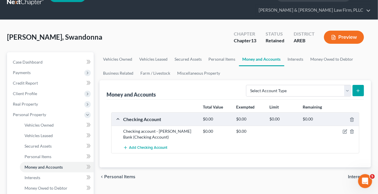
scroll to position [26, 0]
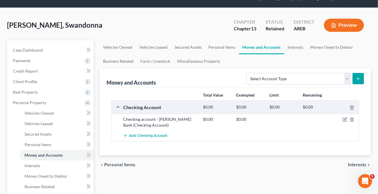
click at [356, 163] on span "Interests" at bounding box center [357, 165] width 18 height 5
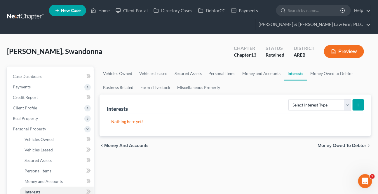
click at [340, 143] on span "Money Owed to Debtor" at bounding box center [342, 145] width 49 height 5
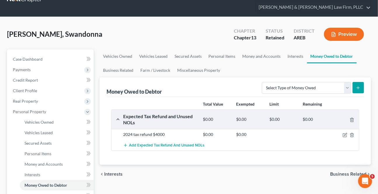
scroll to position [26, 0]
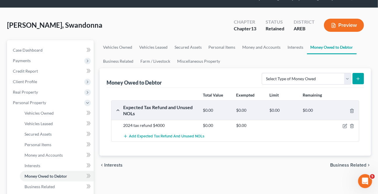
click at [338, 164] on span "Business Related" at bounding box center [348, 165] width 36 height 5
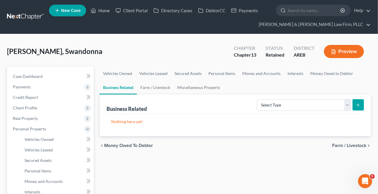
click at [348, 146] on span "Farm / Livestock" at bounding box center [349, 145] width 34 height 5
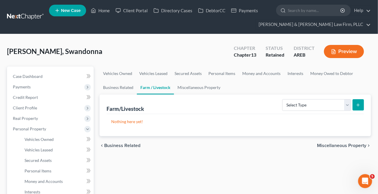
click at [349, 142] on div "chevron_left Business Related Miscellaneous Property chevron_right" at bounding box center [236, 145] width 272 height 19
click at [345, 146] on span "Miscellaneous Property" at bounding box center [341, 145] width 49 height 5
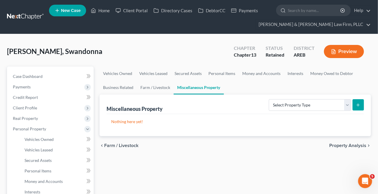
click at [345, 146] on span "Property Analysis" at bounding box center [348, 145] width 37 height 5
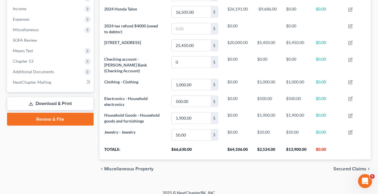
click at [355, 167] on span "Secured Claims" at bounding box center [350, 169] width 33 height 5
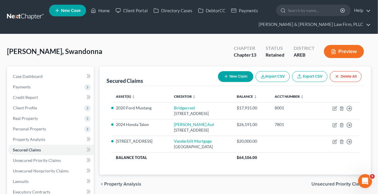
click at [339, 182] on span "Unsecured Priority Claims" at bounding box center [339, 184] width 55 height 5
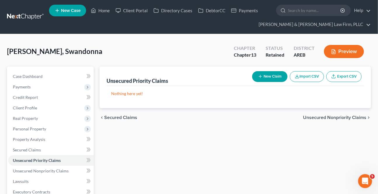
click at [321, 117] on span "Unsecured Nonpriority Claims" at bounding box center [334, 117] width 63 height 5
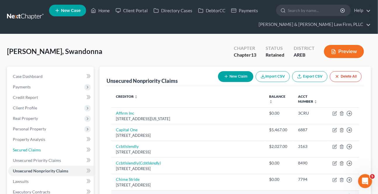
drag, startPoint x: 26, startPoint y: 148, endPoint x: 158, endPoint y: 193, distance: 139.0
click at [26, 148] on span "Secured Claims" at bounding box center [27, 150] width 28 height 5
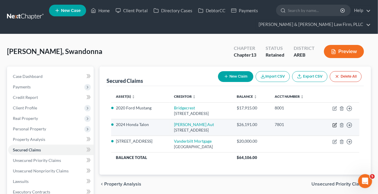
click at [336, 126] on icon "button" at bounding box center [335, 125] width 5 height 5
select select "2"
select select "0"
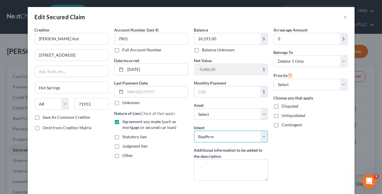
click at [257, 133] on select "Select Surrender Redeem Reaffirm Avoid Other" at bounding box center [231, 137] width 74 height 12
select select "0"
click at [194, 131] on select "Select Surrender Redeem Reaffirm Avoid Other" at bounding box center [231, 137] width 74 height 12
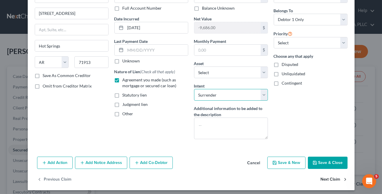
scroll to position [45, 0]
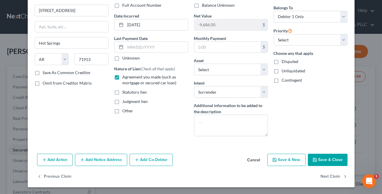
click at [325, 160] on button "Save & Close" at bounding box center [328, 160] width 40 height 12
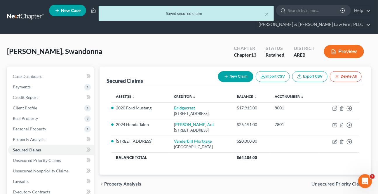
click at [328, 183] on span "Unsecured Priority Claims" at bounding box center [339, 184] width 55 height 5
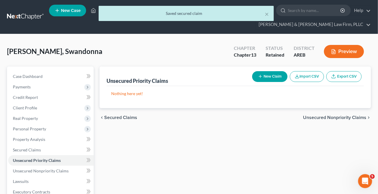
click at [323, 119] on span "Unsecured Nonpriority Claims" at bounding box center [334, 117] width 63 height 5
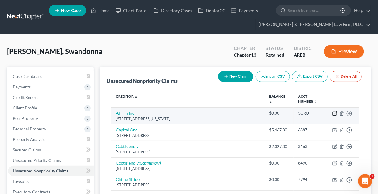
click at [333, 112] on icon "button" at bounding box center [335, 113] width 5 height 5
select select "4"
select select "0"
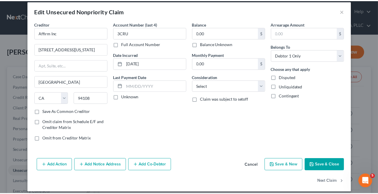
scroll to position [11, 0]
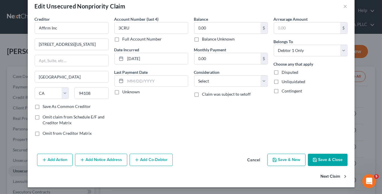
click at [328, 176] on button "Next Claim" at bounding box center [334, 177] width 27 height 12
select select "46"
select select "2"
select select "0"
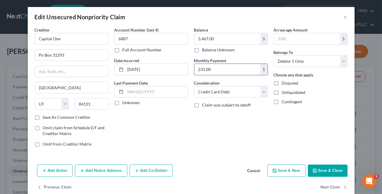
click at [228, 72] on input "231.00" at bounding box center [228, 69] width 66 height 11
click at [327, 187] on button "Next Claim" at bounding box center [334, 188] width 27 height 12
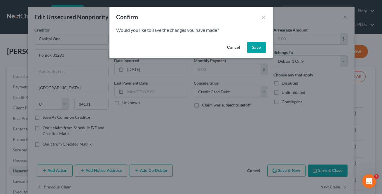
click at [250, 48] on button "Save" at bounding box center [256, 48] width 19 height 12
select select "36"
select select "0"
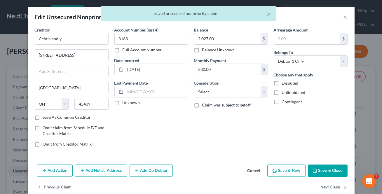
drag, startPoint x: 237, startPoint y: 69, endPoint x: 332, endPoint y: 164, distance: 133.7
click at [237, 69] on input "380.00" at bounding box center [228, 69] width 66 height 11
click at [327, 186] on button "Next Claim" at bounding box center [334, 188] width 27 height 12
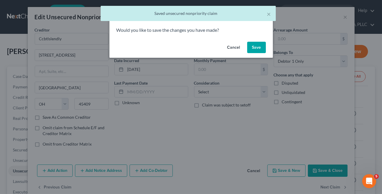
click at [253, 45] on button "Save" at bounding box center [256, 48] width 19 height 12
select select "36"
select select "0"
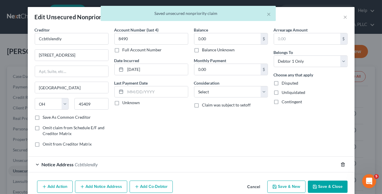
click at [342, 164] on icon "button" at bounding box center [343, 165] width 3 height 4
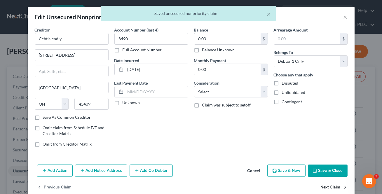
click at [325, 190] on button "Next Claim" at bounding box center [334, 188] width 27 height 12
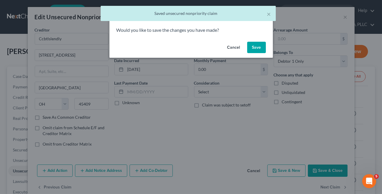
click at [254, 47] on button "Save" at bounding box center [256, 48] width 19 height 12
select select "4"
select select "0"
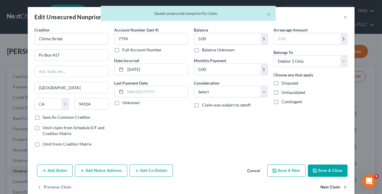
click at [336, 187] on button "Next Claim" at bounding box center [334, 188] width 27 height 12
select select "23"
select select "0"
click at [336, 187] on button "Next Claim" at bounding box center [334, 188] width 27 height 12
select select "23"
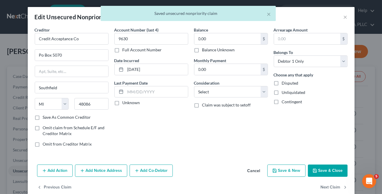
select select "0"
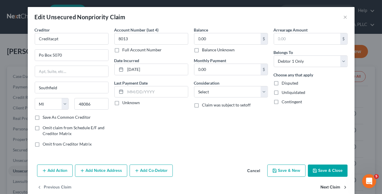
click at [336, 187] on button "Next Claim" at bounding box center [334, 188] width 27 height 12
select select "30"
select select "17"
select select "0"
click at [336, 187] on button "Next Claim" at bounding box center [334, 188] width 27 height 12
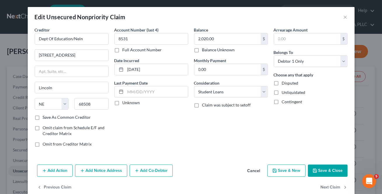
select select "30"
select select "17"
select select "0"
click at [336, 187] on button "Next Claim" at bounding box center [334, 188] width 27 height 12
select select "30"
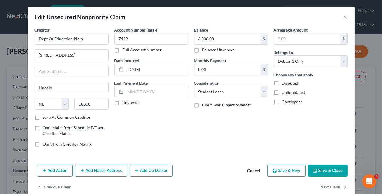
select select "17"
select select "0"
click at [336, 187] on button "Next Claim" at bounding box center [334, 188] width 27 height 12
select select "30"
select select "17"
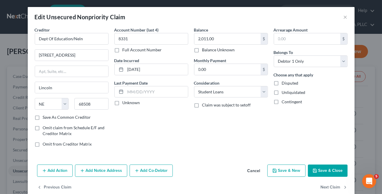
select select "0"
click at [336, 187] on button "Next Claim" at bounding box center [334, 188] width 27 height 12
select select "30"
select select "17"
select select "0"
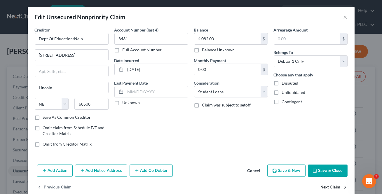
click at [336, 187] on button "Next Claim" at bounding box center [334, 188] width 27 height 12
select select "30"
select select "17"
select select "0"
click at [336, 187] on button "Next Claim" at bounding box center [334, 188] width 27 height 12
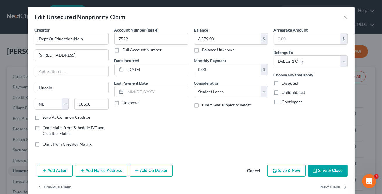
select select "30"
select select "17"
select select "0"
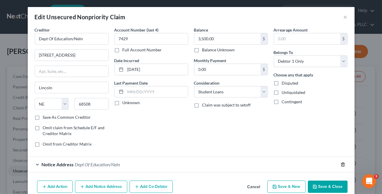
click at [342, 163] on icon "button" at bounding box center [343, 165] width 3 height 4
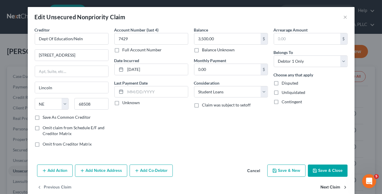
click at [336, 189] on button "Next Claim" at bounding box center [334, 188] width 27 height 12
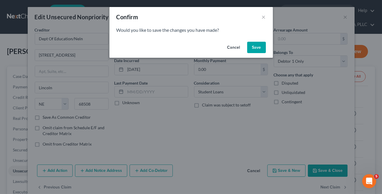
click at [258, 46] on button "Save" at bounding box center [256, 48] width 19 height 12
select select "30"
select select "17"
select select "0"
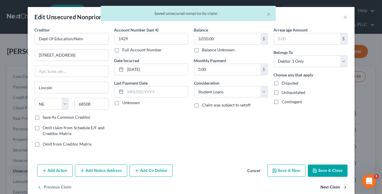
click at [339, 189] on button "Next Claim" at bounding box center [334, 188] width 27 height 12
select select "30"
select select "17"
select select "0"
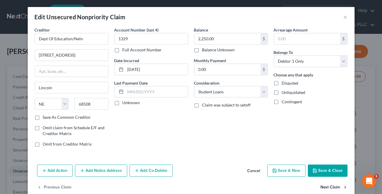
click at [331, 187] on button "Next Claim" at bounding box center [334, 188] width 27 height 12
select select "48"
select select "0"
click at [244, 72] on input "381.00" at bounding box center [228, 69] width 66 height 11
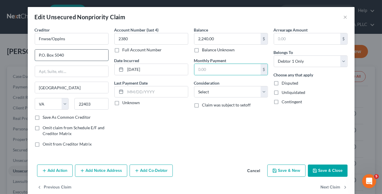
click at [41, 57] on input "P.O. Box 5040" at bounding box center [71, 55] width 73 height 11
type input "PO Box 5040"
click at [337, 187] on button "Next Claim" at bounding box center [334, 188] width 27 height 12
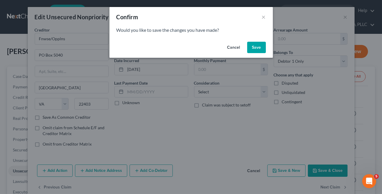
click at [259, 49] on button "Save" at bounding box center [256, 48] width 19 height 12
select select "35"
select select "2"
select select "0"
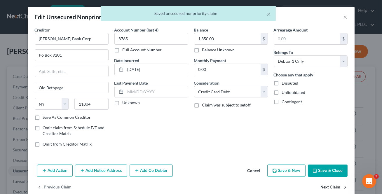
click at [340, 186] on button "Next Claim" at bounding box center [334, 188] width 27 height 12
select select "23"
select select "0"
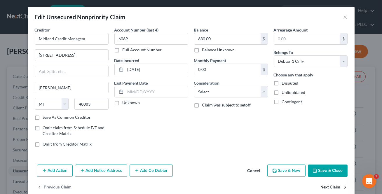
click at [338, 187] on button "Next Claim" at bounding box center [334, 188] width 27 height 12
select select "48"
select select "0"
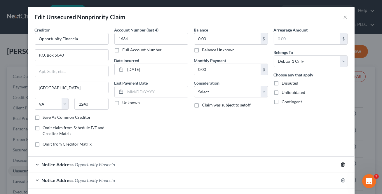
click at [342, 166] on icon "button" at bounding box center [343, 164] width 5 height 5
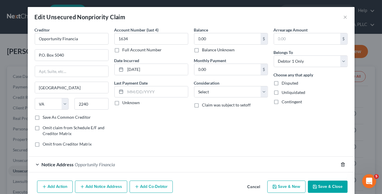
click at [342, 166] on icon "button" at bounding box center [343, 164] width 5 height 5
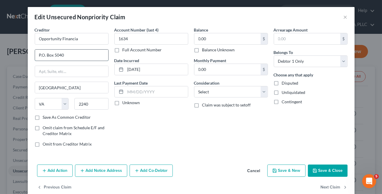
click at [41, 55] on input "P.O. Box 5040" at bounding box center [71, 55] width 73 height 11
type input "PO Box 5040"
click at [335, 184] on button "Next Claim" at bounding box center [334, 188] width 27 height 12
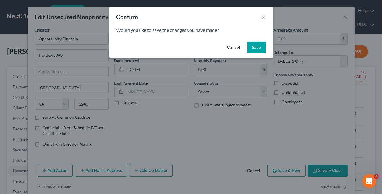
click at [257, 44] on button "Save" at bounding box center [256, 48] width 19 height 12
select select "48"
select select "0"
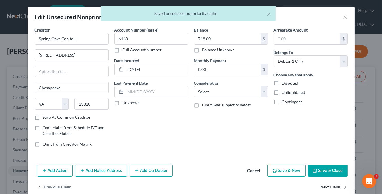
click at [328, 188] on button "Next Claim" at bounding box center [334, 188] width 27 height 12
select select "25"
select select "1"
select select "0"
click at [328, 188] on button "Next Claim" at bounding box center [334, 188] width 27 height 12
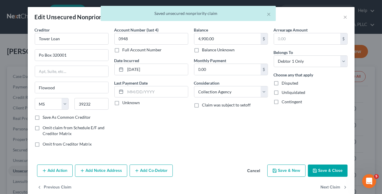
select select "25"
select select "0"
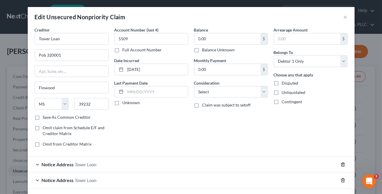
click at [342, 163] on icon "button" at bounding box center [343, 164] width 5 height 5
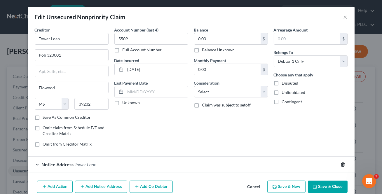
click at [341, 164] on icon "button" at bounding box center [343, 164] width 5 height 5
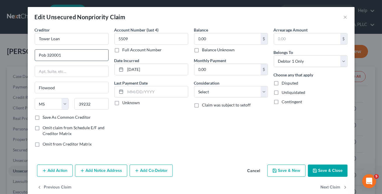
click at [44, 52] on input "Pob 320001" at bounding box center [71, 55] width 73 height 11
type input "Po Box 320001"
click at [322, 187] on button "Next Claim" at bounding box center [334, 188] width 27 height 12
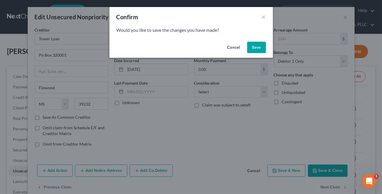
drag, startPoint x: 259, startPoint y: 47, endPoint x: 253, endPoint y: 53, distance: 8.1
click at [259, 47] on button "Save" at bounding box center [256, 48] width 19 height 12
select select "52"
select select "17"
select select "0"
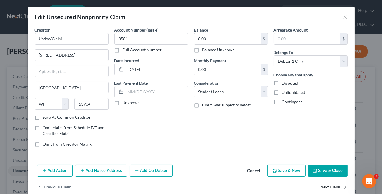
drag, startPoint x: 332, startPoint y: 184, endPoint x: 328, endPoint y: 188, distance: 4.8
click at [328, 188] on button "Next Claim" at bounding box center [334, 188] width 27 height 12
select select "24"
select select "0"
click at [328, 176] on button "Save & Close" at bounding box center [328, 171] width 40 height 12
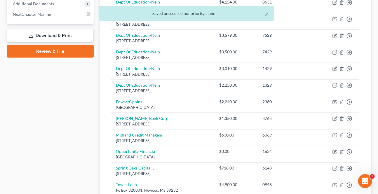
scroll to position [387, 0]
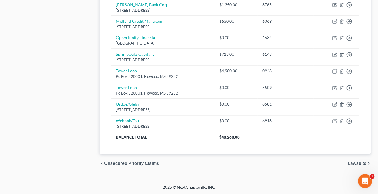
click at [360, 159] on div "chevron_left Unsecured Priority Claims Lawsuits chevron_right" at bounding box center [236, 164] width 272 height 19
click at [356, 162] on span "Lawsuits" at bounding box center [357, 164] width 18 height 5
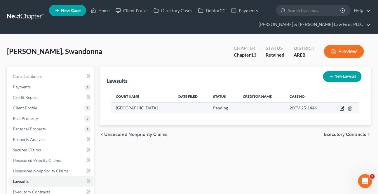
click at [341, 108] on icon "button" at bounding box center [342, 108] width 5 height 5
select select "0"
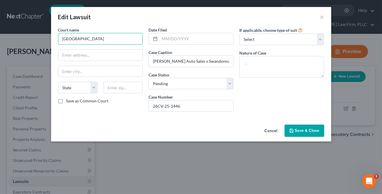
drag, startPoint x: 121, startPoint y: 41, endPoint x: 43, endPoint y: 55, distance: 79.0
click at [30, 44] on div "Edit Lawsuit × Court name * [GEOGRAPHIC_DATA] [US_STATE] AK AR AZ CA CO CT DE […" at bounding box center [191, 97] width 382 height 194
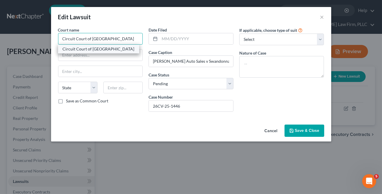
type input "Circuit Court of [GEOGRAPHIC_DATA]"
drag, startPoint x: 86, startPoint y: 48, endPoint x: 84, endPoint y: 45, distance: 3.2
click at [86, 48] on div "Circuit Court of [GEOGRAPHIC_DATA]" at bounding box center [99, 49] width 72 height 6
type input "[STREET_ADDRESS]"
type input "[GEOGRAPHIC_DATA]"
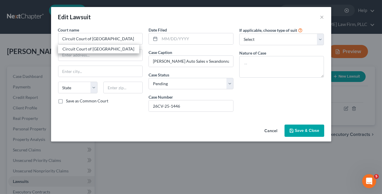
select select "2"
type input "71901"
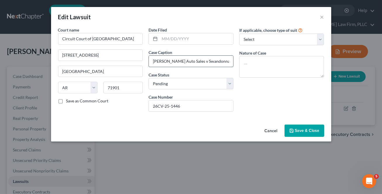
click at [217, 62] on input "[PERSON_NAME] Auto Sales v Swandonna M [PERSON_NAME]" at bounding box center [191, 61] width 84 height 11
click at [227, 63] on input "[PERSON_NAME] Auto Sales v Swandonna M [PERSON_NAME]" at bounding box center [191, 61] width 84 height 11
drag, startPoint x: 252, startPoint y: 34, endPoint x: 254, endPoint y: 42, distance: 8.2
click at [252, 34] on select "Select Repossession Garnishment Foreclosure Attached, Seized, Or Levied Other" at bounding box center [282, 40] width 85 height 12
click at [240, 34] on select "Select Repossession Garnishment Foreclosure Attached, Seized, Or Levied Other" at bounding box center [282, 40] width 85 height 12
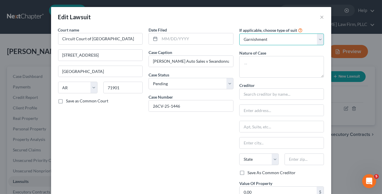
click at [301, 38] on select "Select Repossession Garnishment Foreclosure Attached, Seized, Or Levied Other" at bounding box center [282, 40] width 85 height 12
select select "4"
click at [240, 34] on select "Select Repossession Garnishment Foreclosure Attached, Seized, Or Levied Other" at bounding box center [282, 40] width 85 height 12
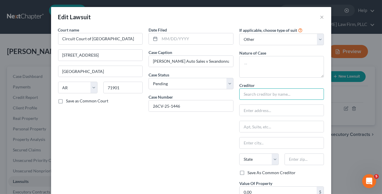
click at [256, 94] on input "text" at bounding box center [282, 95] width 85 height 12
type input "[PERSON_NAME] Auto Sales, Inc"
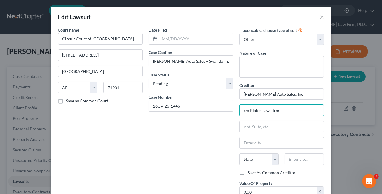
type input "c/o Riable Law Firm"
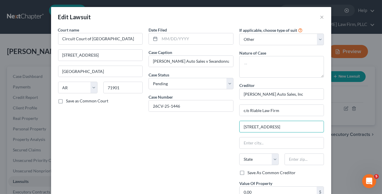
type input "[STREET_ADDRESS]"
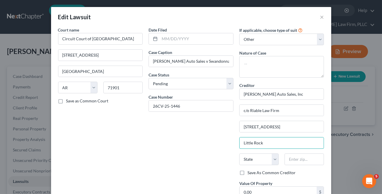
type input "Little Rock"
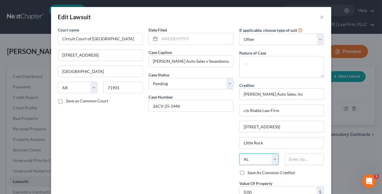
select select "2"
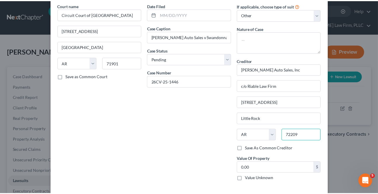
scroll to position [48, 0]
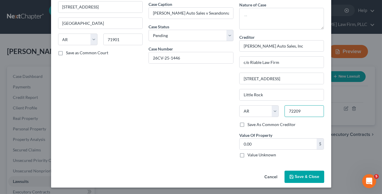
type input "72209"
click at [248, 125] on label "Save As Common Creditor" at bounding box center [272, 125] width 48 height 6
click at [250, 125] on input "Save As Common Creditor" at bounding box center [252, 124] width 4 height 4
checkbox input "true"
drag, startPoint x: 306, startPoint y: 177, endPoint x: 298, endPoint y: 173, distance: 9.6
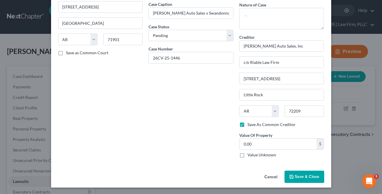
click at [301, 174] on span "Save & Close" at bounding box center [307, 176] width 25 height 5
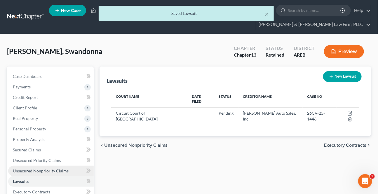
scroll to position [26, 0]
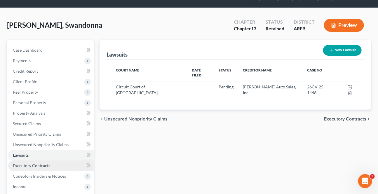
click at [46, 163] on span "Executory Contracts" at bounding box center [31, 165] width 37 height 5
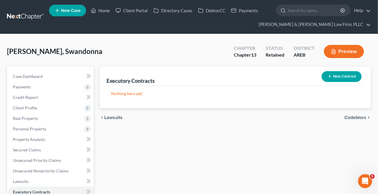
drag, startPoint x: 359, startPoint y: 112, endPoint x: 358, endPoint y: 116, distance: 3.3
click at [359, 113] on div "chevron_left Lawsuits Codebtors chevron_right" at bounding box center [236, 117] width 272 height 19
click at [358, 116] on span "Codebtors" at bounding box center [356, 117] width 22 height 5
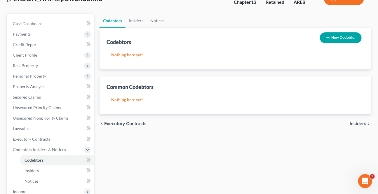
click at [361, 122] on span "Insiders" at bounding box center [358, 124] width 17 height 5
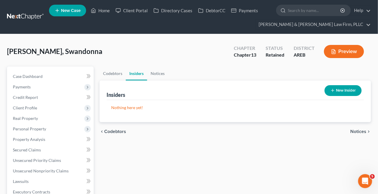
click at [363, 131] on span "Notices" at bounding box center [359, 131] width 16 height 5
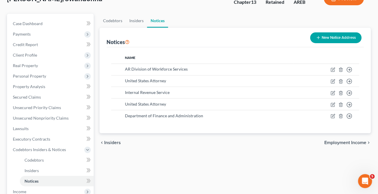
click at [353, 143] on span "Employment Income" at bounding box center [346, 143] width 42 height 5
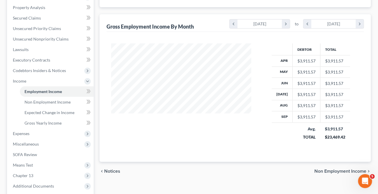
scroll to position [133, 0]
click at [334, 170] on span "Non Employment Income" at bounding box center [341, 171] width 52 height 5
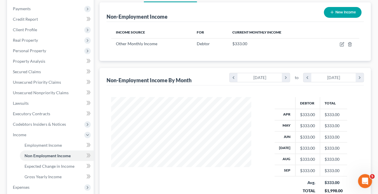
scroll to position [79, 0]
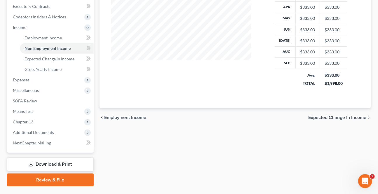
click at [328, 115] on span "Expected Change in Income" at bounding box center [338, 117] width 58 height 5
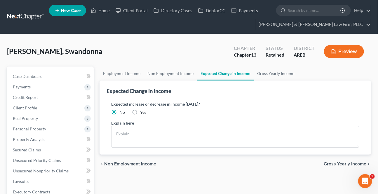
click at [333, 164] on span "Gross Yearly Income" at bounding box center [345, 164] width 43 height 5
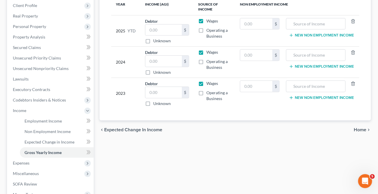
scroll to position [106, 0]
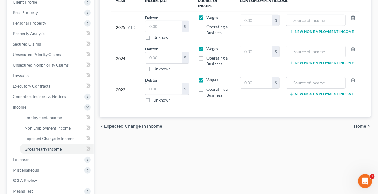
drag, startPoint x: 358, startPoint y: 121, endPoint x: 356, endPoint y: 125, distance: 4.8
click at [357, 122] on div "chevron_left Expected Change in Income Home chevron_right" at bounding box center [236, 126] width 272 height 19
click at [356, 125] on span "Home" at bounding box center [360, 126] width 13 height 5
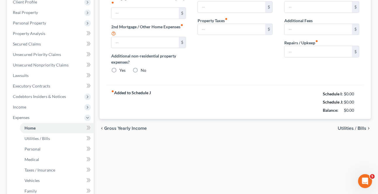
type input "460.00"
type input "0.00"
radio input "true"
type input "0.00"
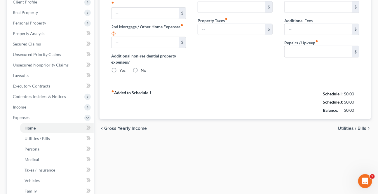
type input "0.00"
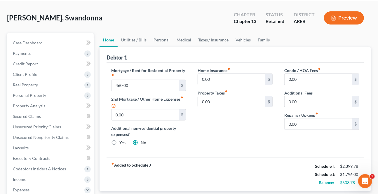
scroll to position [79, 0]
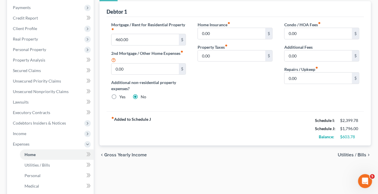
click at [351, 153] on span "Utilities / Bills" at bounding box center [352, 155] width 29 height 5
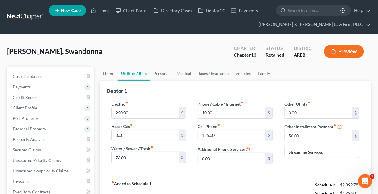
scroll to position [53, 0]
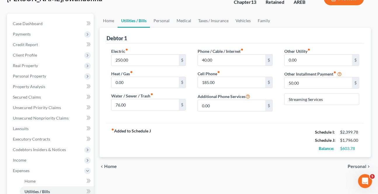
click at [359, 164] on span "Personal" at bounding box center [357, 166] width 19 height 5
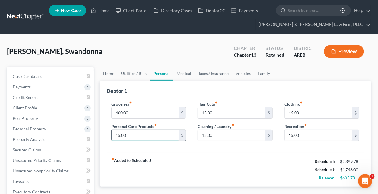
click at [138, 133] on input "15.00" at bounding box center [145, 135] width 67 height 11
type input "50"
type input "5"
drag, startPoint x: 304, startPoint y: 113, endPoint x: 268, endPoint y: 120, distance: 36.6
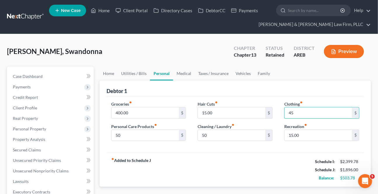
click at [268, 120] on div "Groceries fiber_manual_record 400.00 $ Personal Care Products fiber_manual_reco…" at bounding box center [235, 123] width 260 height 45
type input "50"
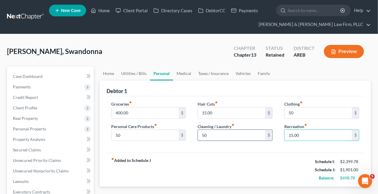
click at [229, 138] on input "50" at bounding box center [231, 135] width 67 height 11
type input "25"
click at [297, 134] on input "15.00" at bounding box center [318, 135] width 67 height 11
type input "2"
type input "4"
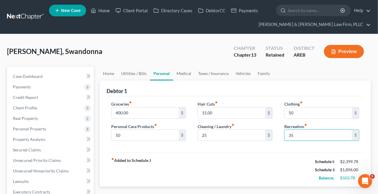
type input "35"
click at [307, 99] on div "Groceries fiber_manual_record 400.00 $ Personal Care Products fiber_manual_reco…" at bounding box center [236, 124] width 258 height 57
click at [297, 138] on input "35" at bounding box center [318, 135] width 67 height 11
click at [302, 133] on input "35" at bounding box center [318, 135] width 67 height 11
click at [222, 114] on input "15.00" at bounding box center [231, 113] width 67 height 11
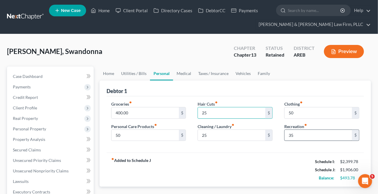
type input "25"
click at [307, 132] on input "35" at bounding box center [318, 135] width 67 height 11
type input "1"
type input "25"
click at [286, 148] on div "Groceries fiber_manual_record 400.00 $ Personal Care Products fiber_manual_reco…" at bounding box center [236, 124] width 258 height 57
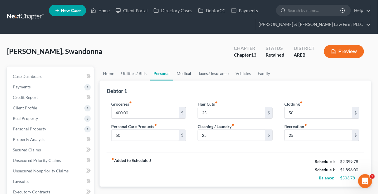
drag, startPoint x: 188, startPoint y: 70, endPoint x: 185, endPoint y: 73, distance: 3.5
click at [187, 70] on link "Medical" at bounding box center [184, 74] width 22 height 14
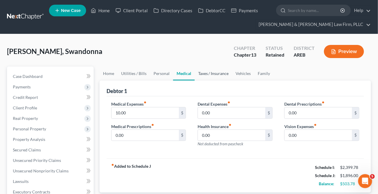
click at [195, 73] on link "Taxes / Insurance" at bounding box center [214, 74] width 38 height 14
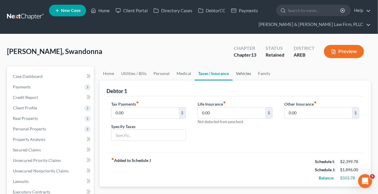
click at [243, 73] on link "Vehicles" at bounding box center [244, 74] width 22 height 14
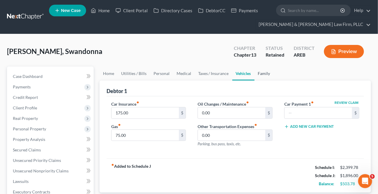
click at [257, 75] on link "Family" at bounding box center [264, 74] width 19 height 14
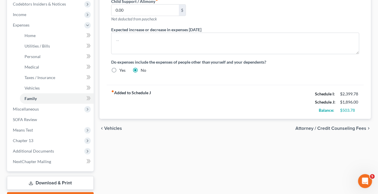
scroll to position [212, 0]
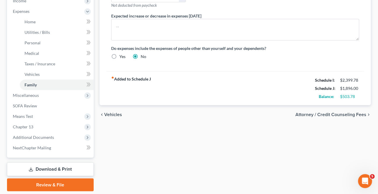
click at [331, 114] on span "Attorney / Credit Counseling Fees" at bounding box center [331, 114] width 71 height 5
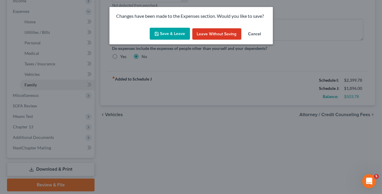
drag, startPoint x: 169, startPoint y: 30, endPoint x: 159, endPoint y: 48, distance: 20.9
click at [169, 30] on button "Save & Leave" at bounding box center [170, 34] width 40 height 12
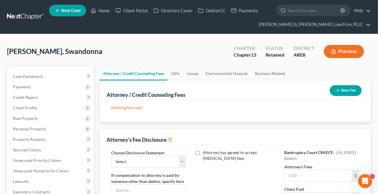
click at [350, 91] on button "New Fee" at bounding box center [346, 90] width 32 height 11
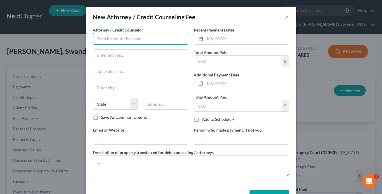
click at [122, 40] on input "text" at bounding box center [140, 39] width 95 height 12
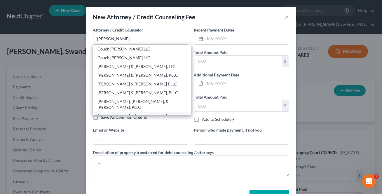
click at [114, 113] on div "[PERSON_NAME] & [PERSON_NAME] Law Firm, PLLC" at bounding box center [142, 119] width 89 height 12
type input "[PERSON_NAME] & [PERSON_NAME] Law Firm, PLLC"
type input "900 S [PERSON_NAME]"
type input "Suite 300"
type input "Little Rock"
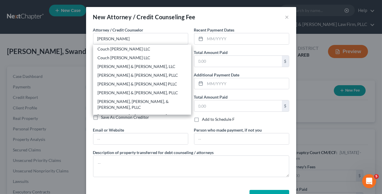
select select "2"
type input "72211"
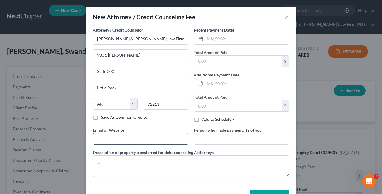
click at [125, 137] on input "text" at bounding box center [140, 139] width 95 height 11
type input "[EMAIL_ADDRESS][DOMAIN_NAME]"
type input "Ste. 300"
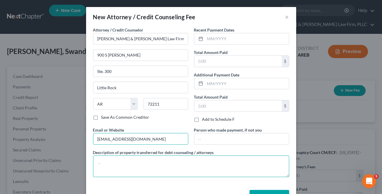
click at [126, 158] on textarea at bounding box center [191, 167] width 196 height 22
paste textarea "$26 towards Filing Fee $39 Credit Report $20 Credit Counseling $15 Debtor's Edu…"
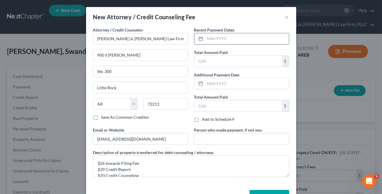
drag, startPoint x: 241, startPoint y: 36, endPoint x: 246, endPoint y: 38, distance: 6.1
click at [241, 36] on input "text" at bounding box center [247, 38] width 84 height 11
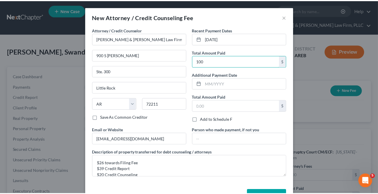
scroll to position [19, 0]
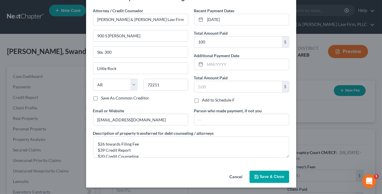
click at [262, 174] on button "Save & Close" at bounding box center [270, 177] width 40 height 12
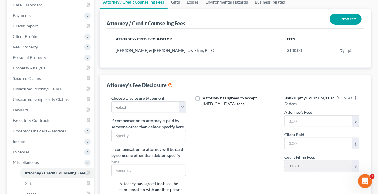
scroll to position [79, 0]
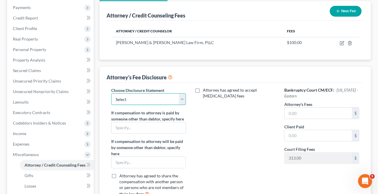
click at [183, 100] on select "Select Attorney Fee Disclosure - Western Attorney Fee Disclosure - Eastern" at bounding box center [148, 99] width 75 height 12
click at [111, 93] on select "Select Attorney Fee Disclosure - Western Attorney Fee Disclosure - Eastern" at bounding box center [148, 99] width 75 height 12
click at [304, 116] on input "text" at bounding box center [318, 113] width 67 height 11
drag, startPoint x: 289, startPoint y: 146, endPoint x: 237, endPoint y: 152, distance: 52.0
click at [283, 150] on div "Bankruptcy Court CM/ECF: [US_STATE] - Eastern Attorney's Fees 4,300 $ Client Pa…" at bounding box center [322, 144] width 87 height 115
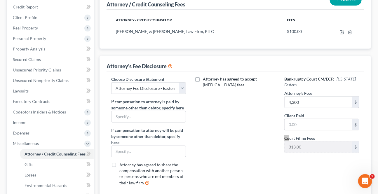
scroll to position [210, 0]
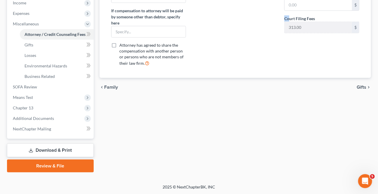
click at [366, 86] on span "Gifts" at bounding box center [362, 87] width 10 height 5
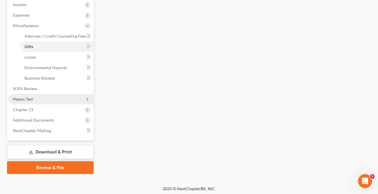
scroll to position [184, 0]
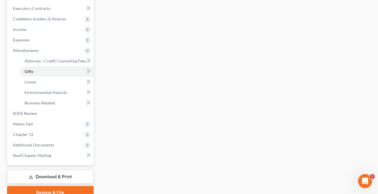
click at [23, 126] on span "Means Test" at bounding box center [51, 124] width 86 height 11
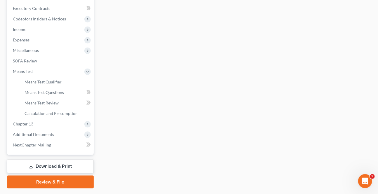
scroll to position [24, 0]
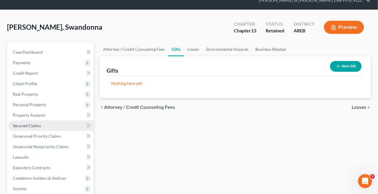
click at [29, 127] on span "Secured Claims" at bounding box center [27, 125] width 28 height 5
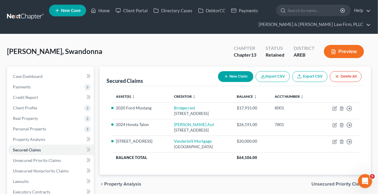
click at [345, 52] on button "Preview" at bounding box center [344, 51] width 40 height 13
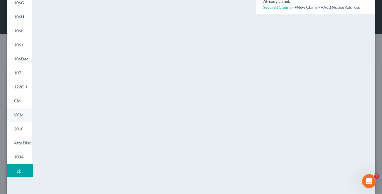
scroll to position [130, 0]
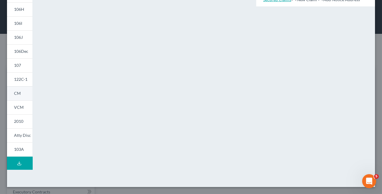
click at [25, 92] on link "CM" at bounding box center [19, 93] width 25 height 14
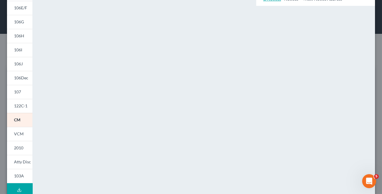
scroll to position [50, 0]
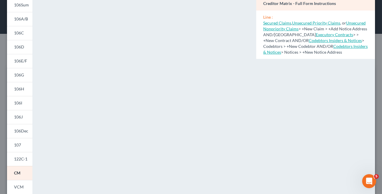
click at [22, 114] on link "106J" at bounding box center [19, 117] width 25 height 14
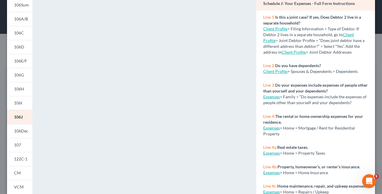
click at [20, 46] on span "106D" at bounding box center [19, 46] width 10 height 5
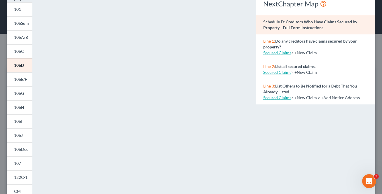
scroll to position [23, 0]
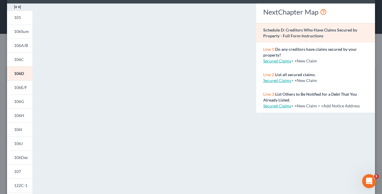
drag, startPoint x: 27, startPoint y: 50, endPoint x: 37, endPoint y: 59, distance: 13.4
click at [27, 50] on link "106A/B" at bounding box center [19, 46] width 25 height 14
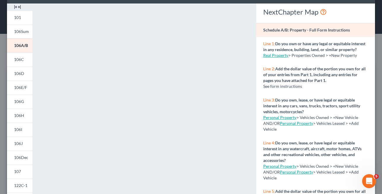
drag, startPoint x: 20, startPoint y: 69, endPoint x: 5, endPoint y: 79, distance: 17.8
click at [20, 69] on link "106D" at bounding box center [19, 74] width 25 height 14
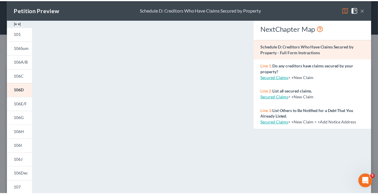
scroll to position [0, 0]
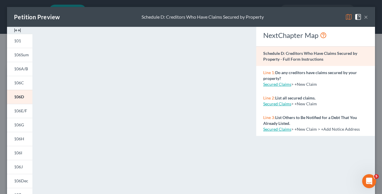
click at [364, 16] on button "×" at bounding box center [366, 16] width 4 height 7
